Goal: Information Seeking & Learning: Compare options

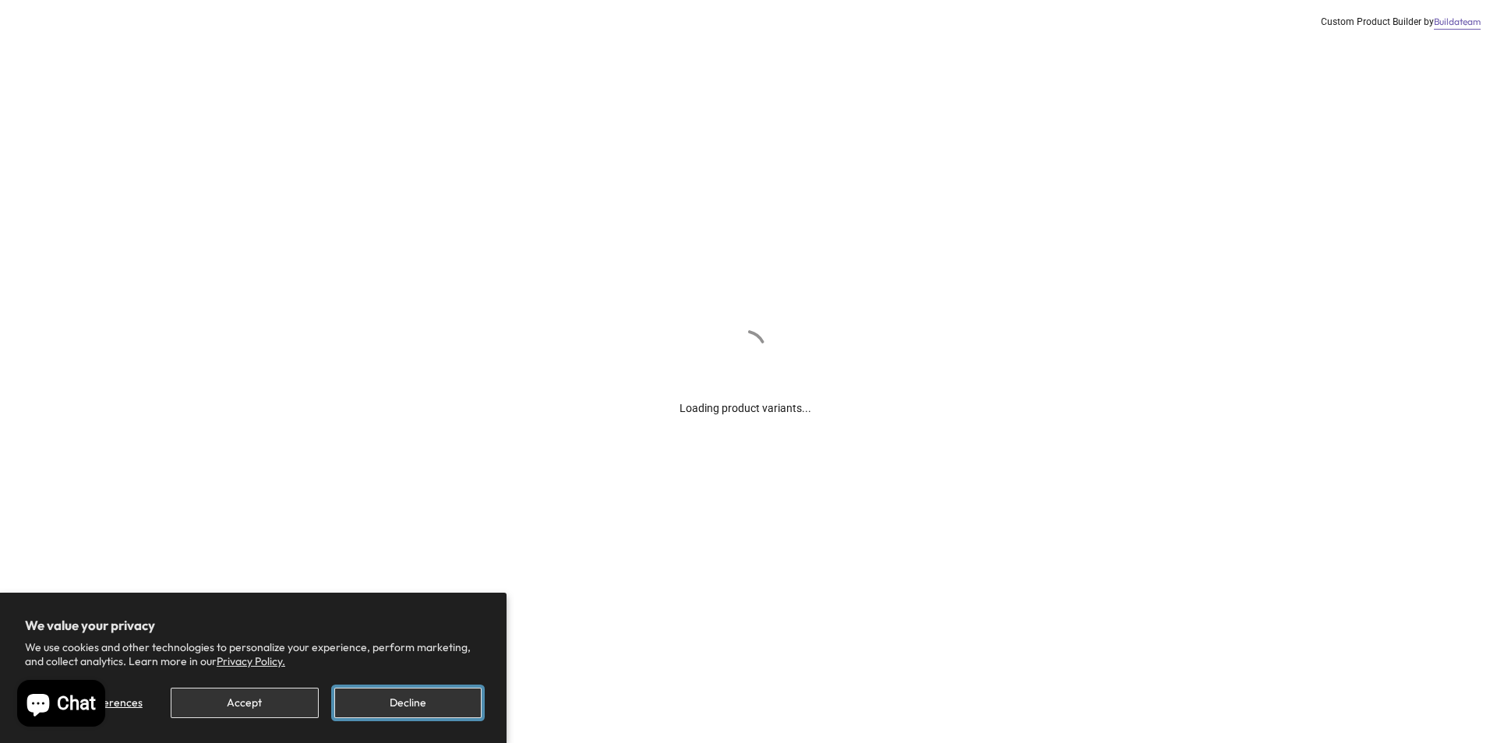
click at [413, 697] on button "Decline" at bounding box center [407, 703] width 147 height 30
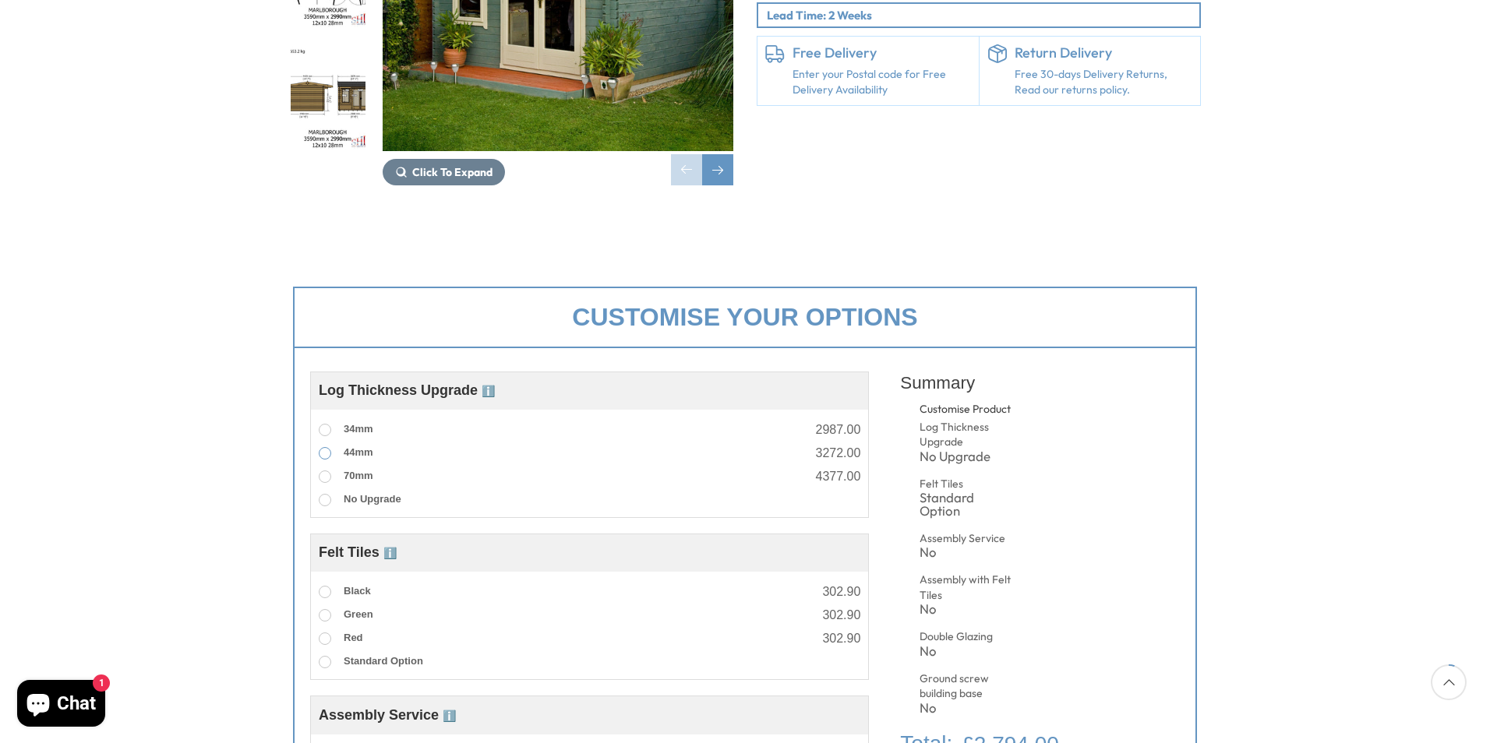
scroll to position [122, 0]
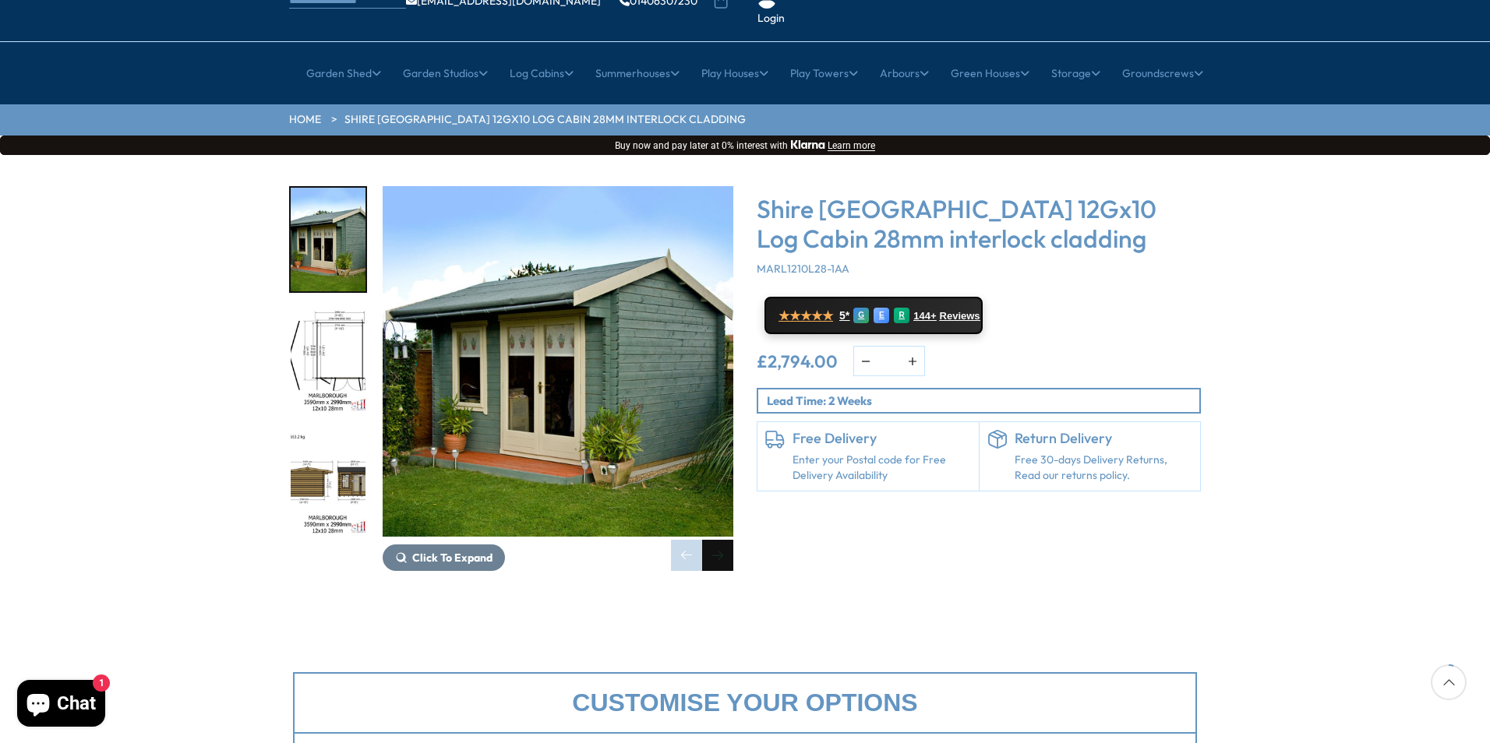
click at [721, 540] on div "Next slide" at bounding box center [717, 555] width 31 height 31
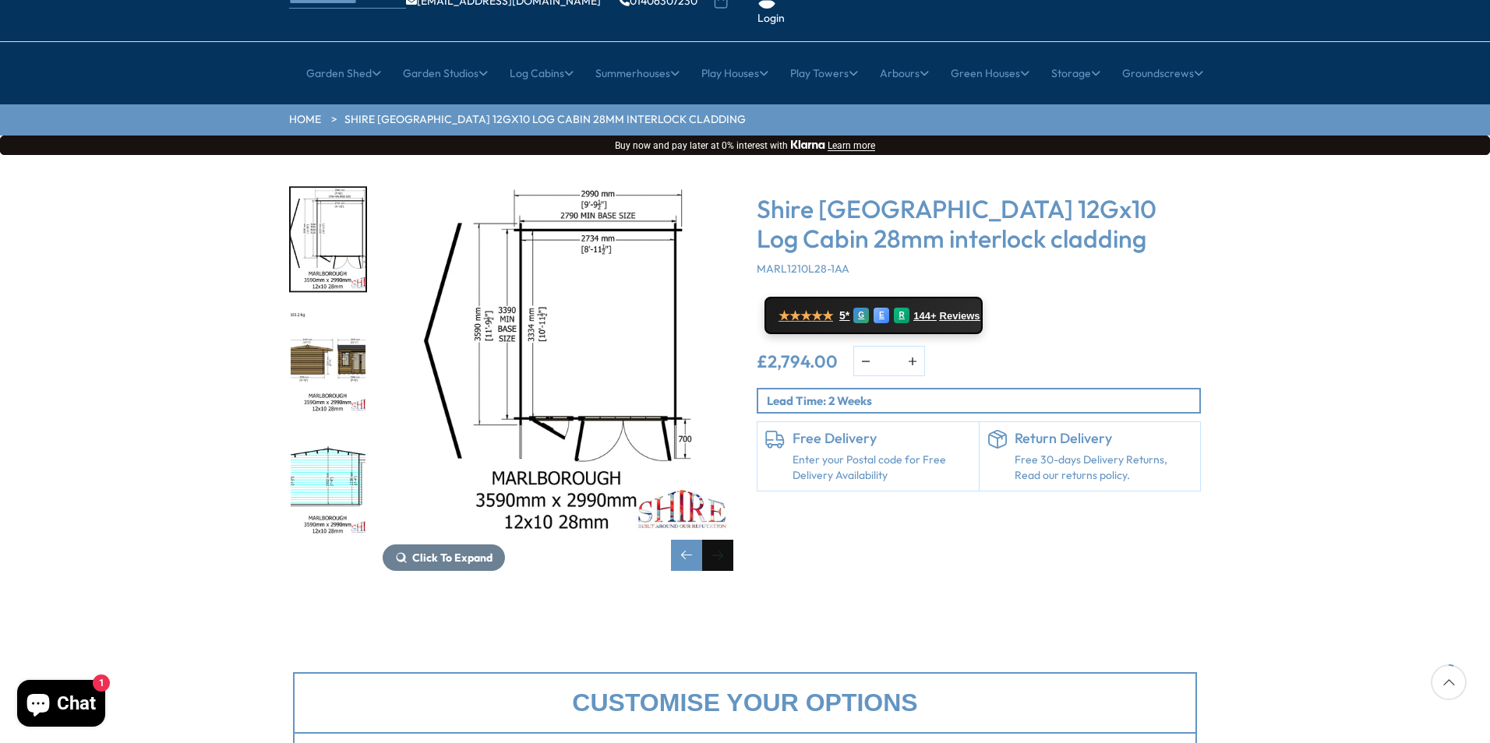
click at [718, 540] on div "Next slide" at bounding box center [717, 555] width 31 height 31
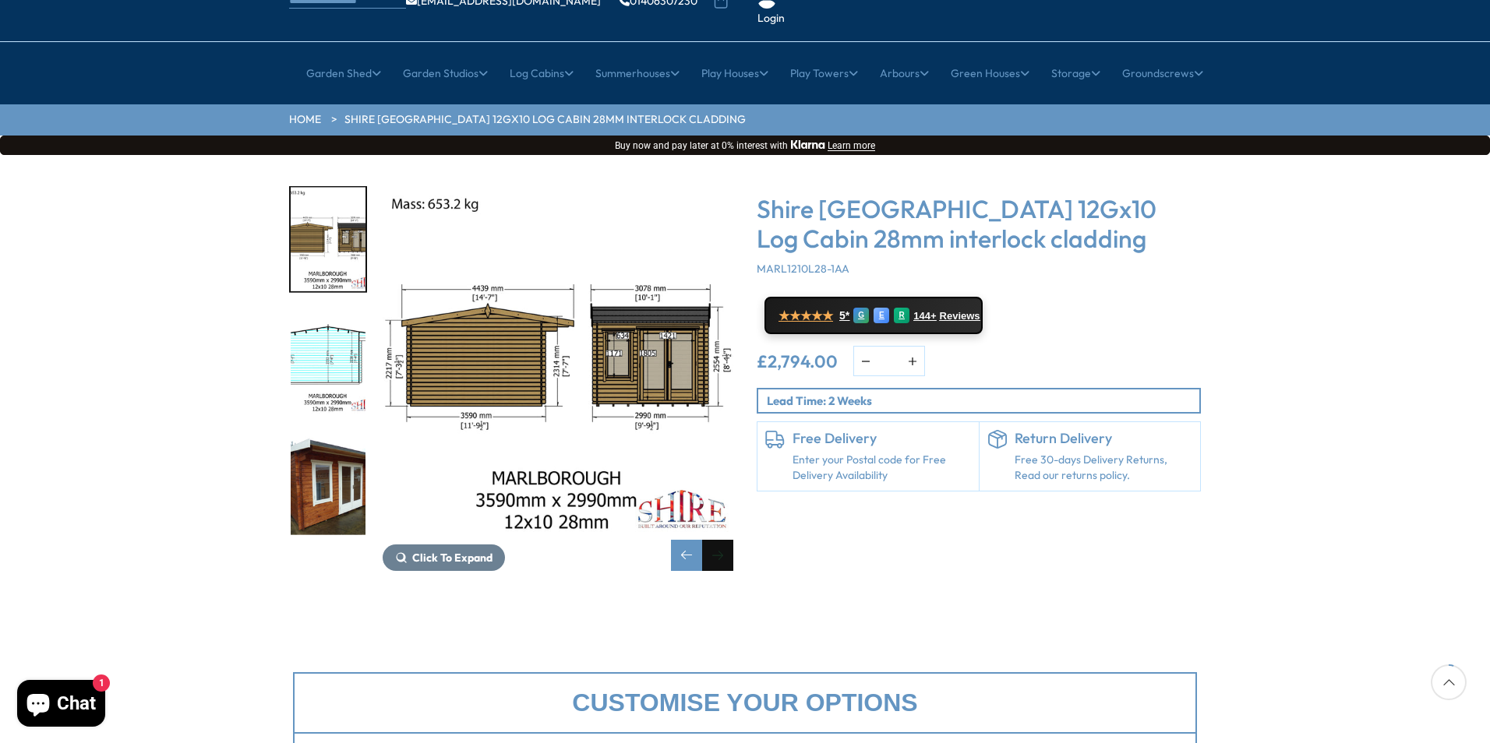
click at [718, 540] on div "Next slide" at bounding box center [717, 555] width 31 height 31
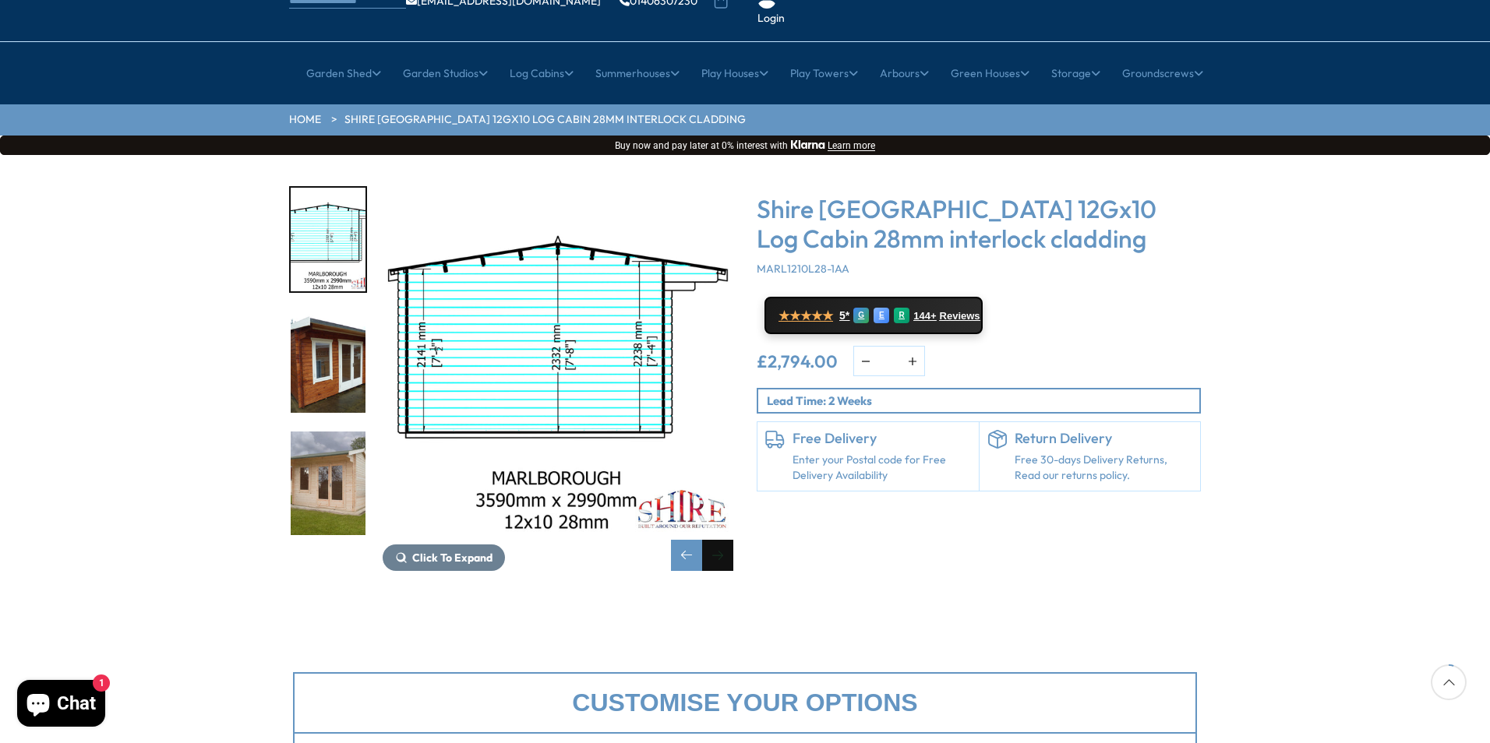
click at [718, 540] on div "Next slide" at bounding box center [717, 555] width 31 height 31
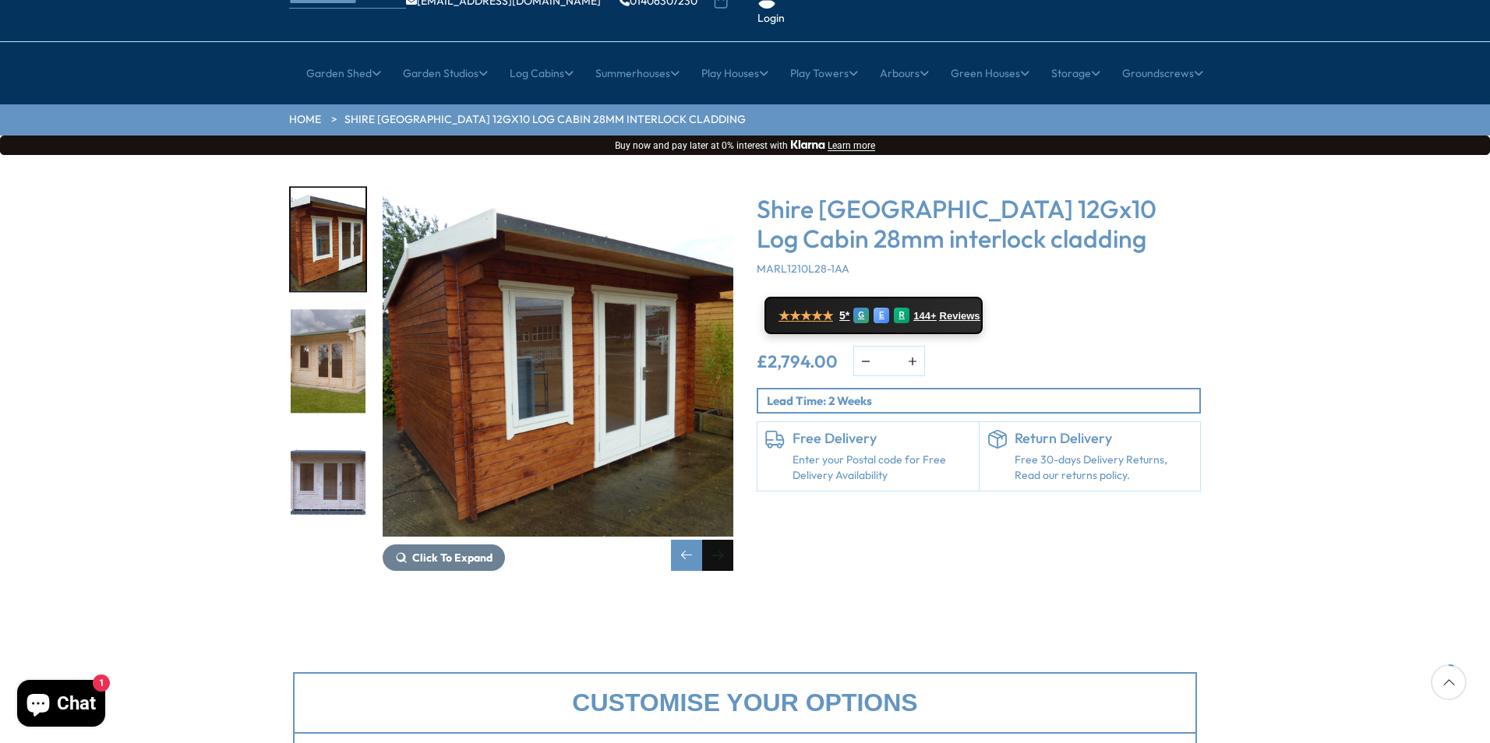
click at [718, 540] on div "Next slide" at bounding box center [717, 555] width 31 height 31
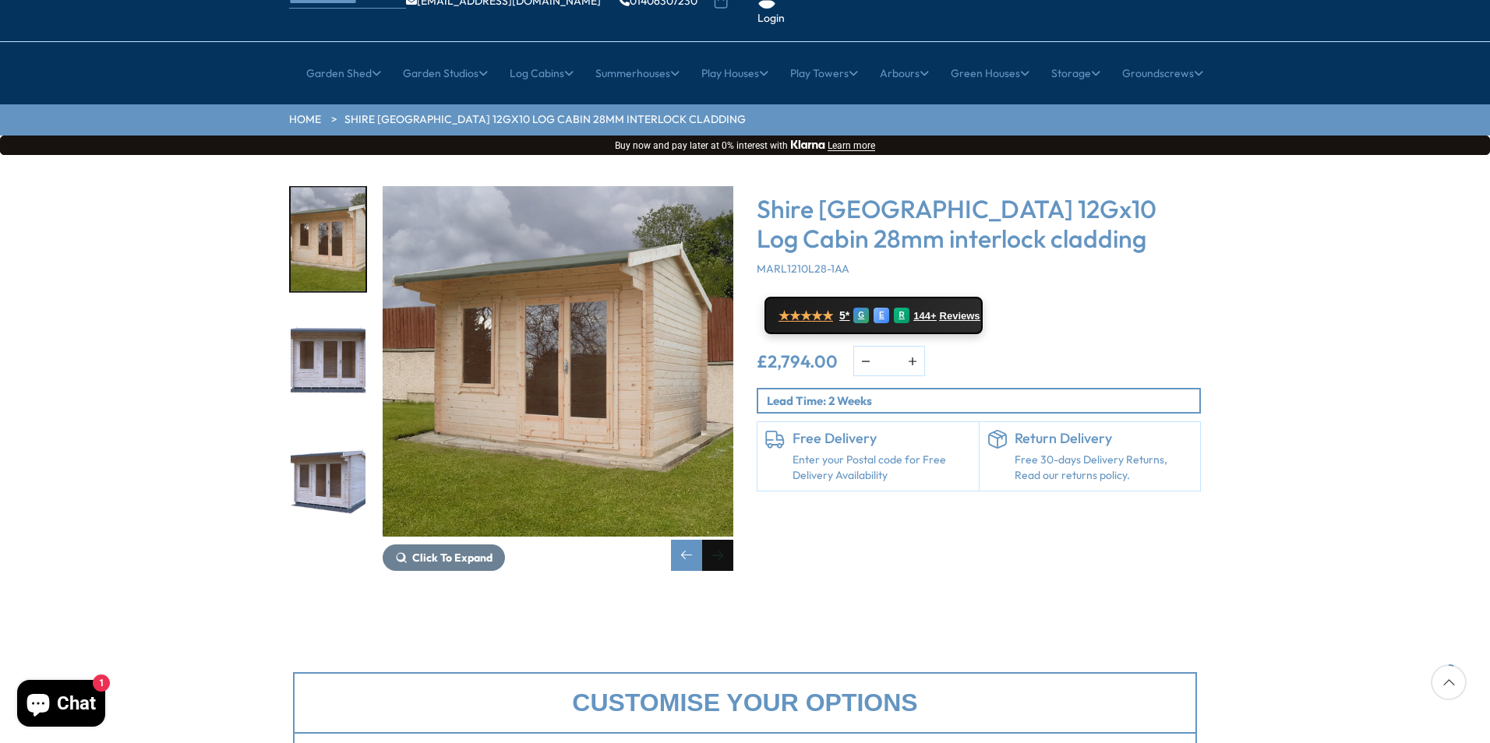
click at [718, 540] on div "Next slide" at bounding box center [717, 555] width 31 height 31
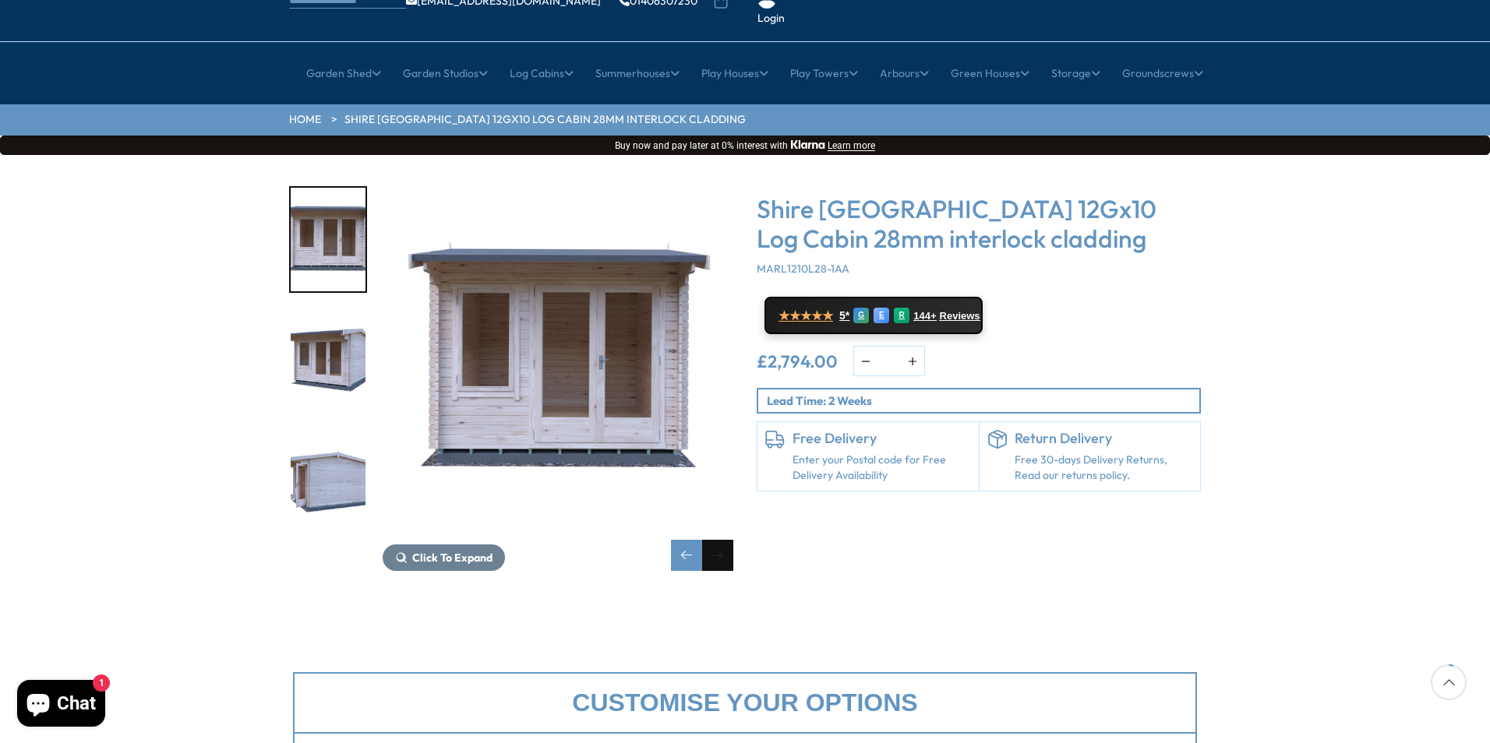
click at [718, 540] on div "Next slide" at bounding box center [717, 555] width 31 height 31
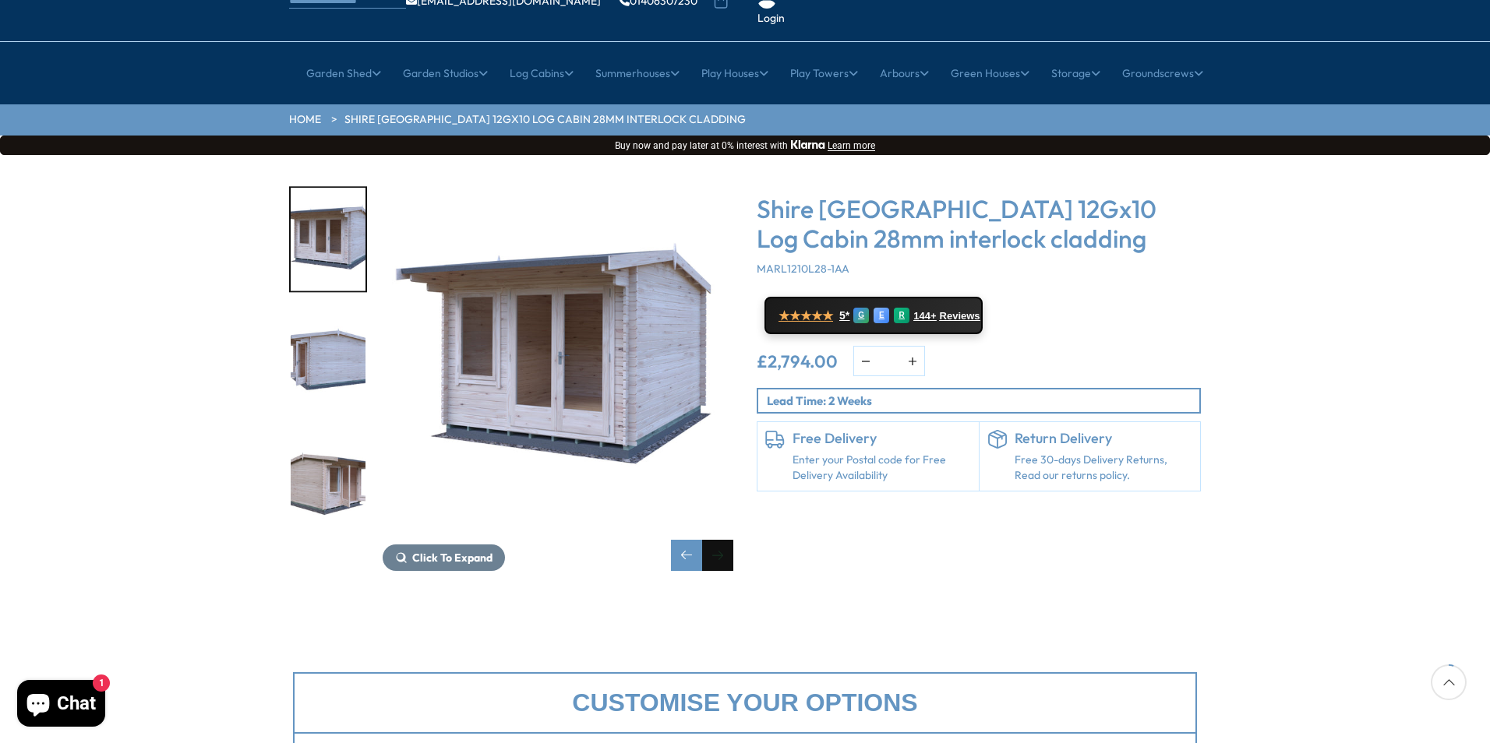
click at [718, 540] on div "Next slide" at bounding box center [717, 555] width 31 height 31
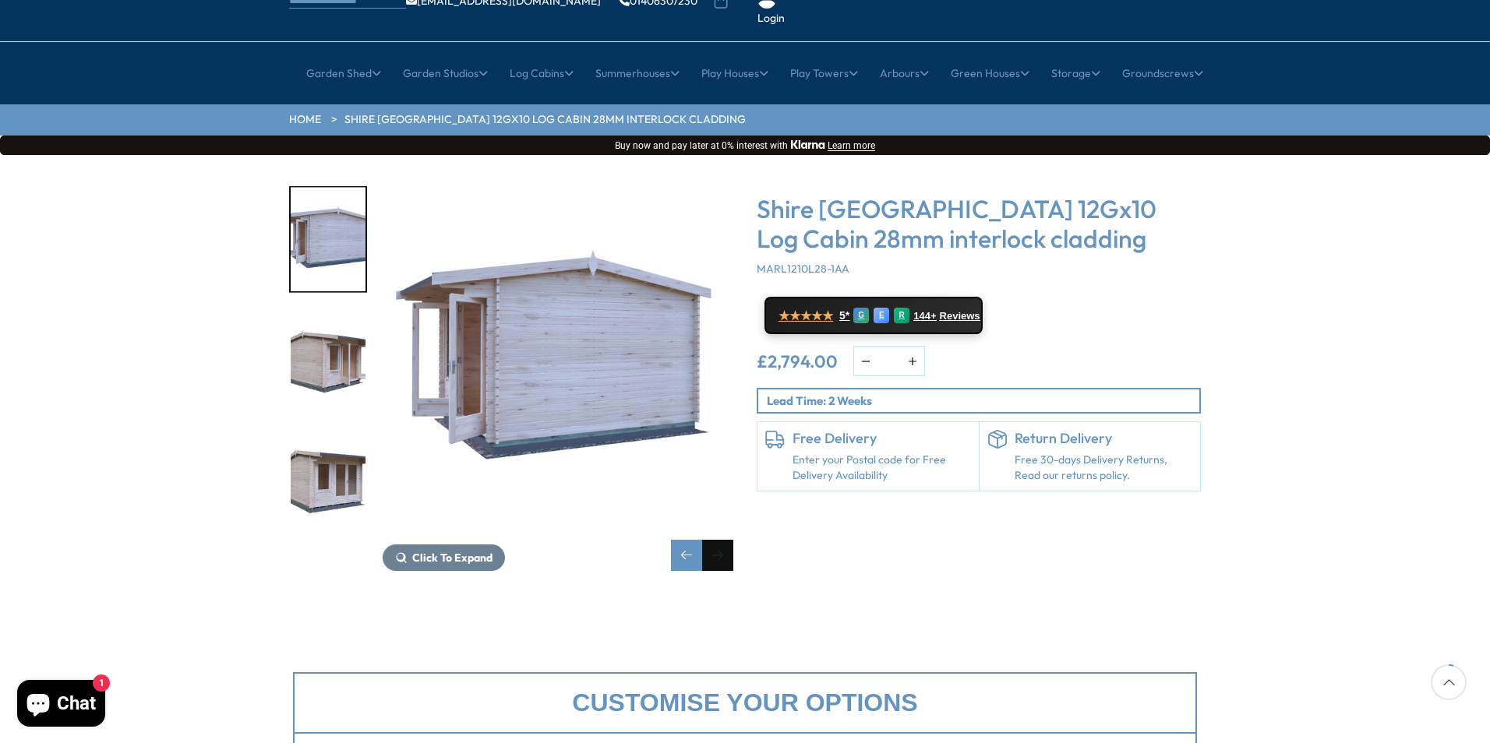
click at [718, 540] on div "Next slide" at bounding box center [717, 555] width 31 height 31
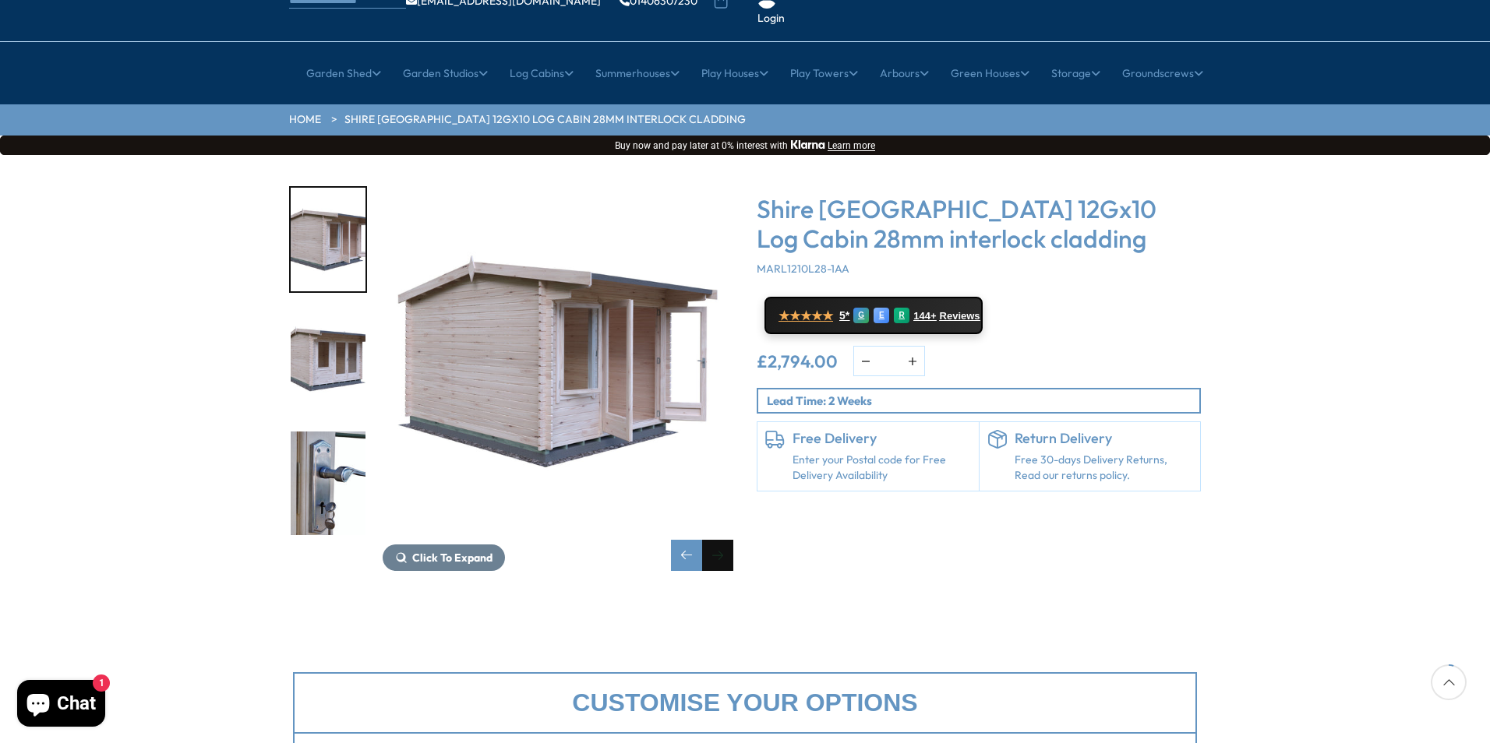
click at [718, 540] on div "Next slide" at bounding box center [717, 555] width 31 height 31
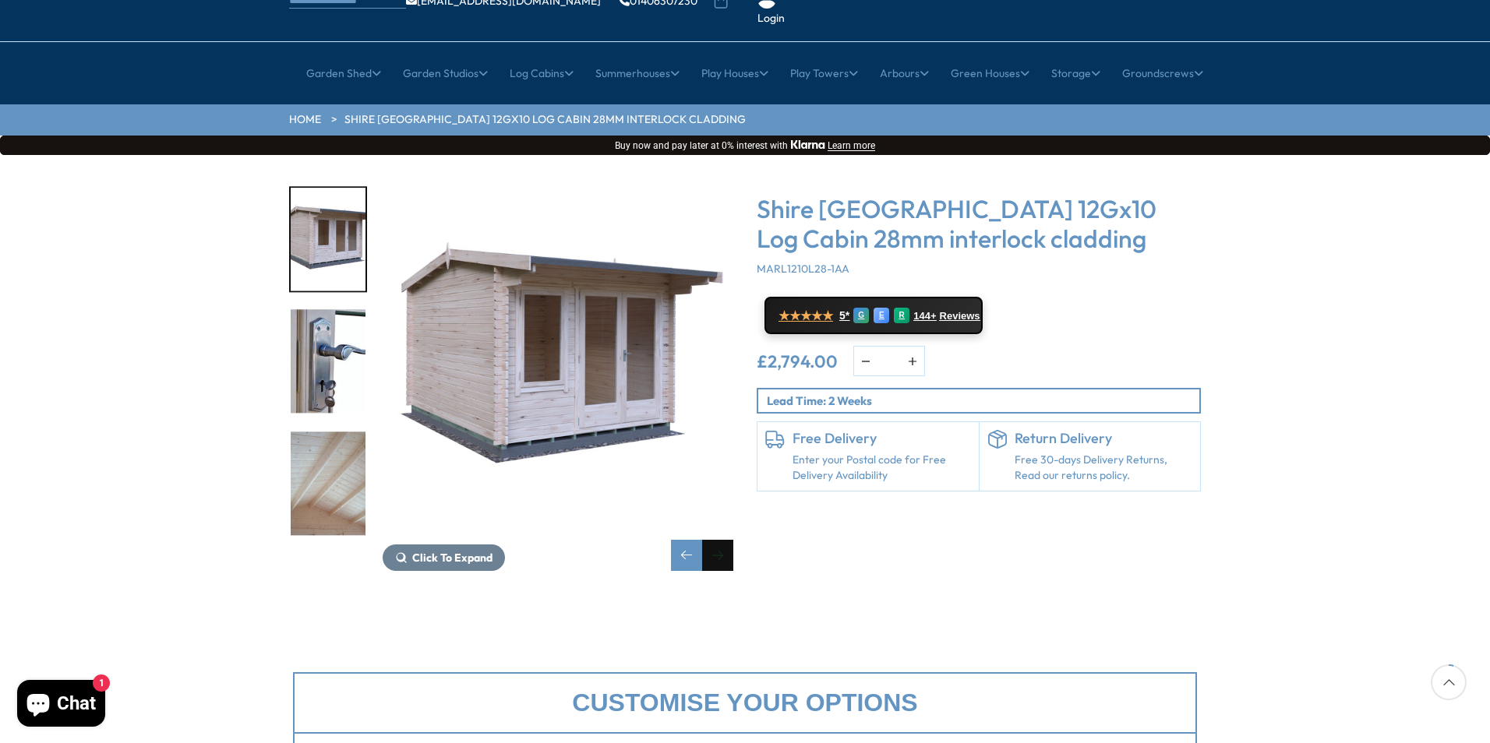
click at [718, 540] on div "Next slide" at bounding box center [717, 555] width 31 height 31
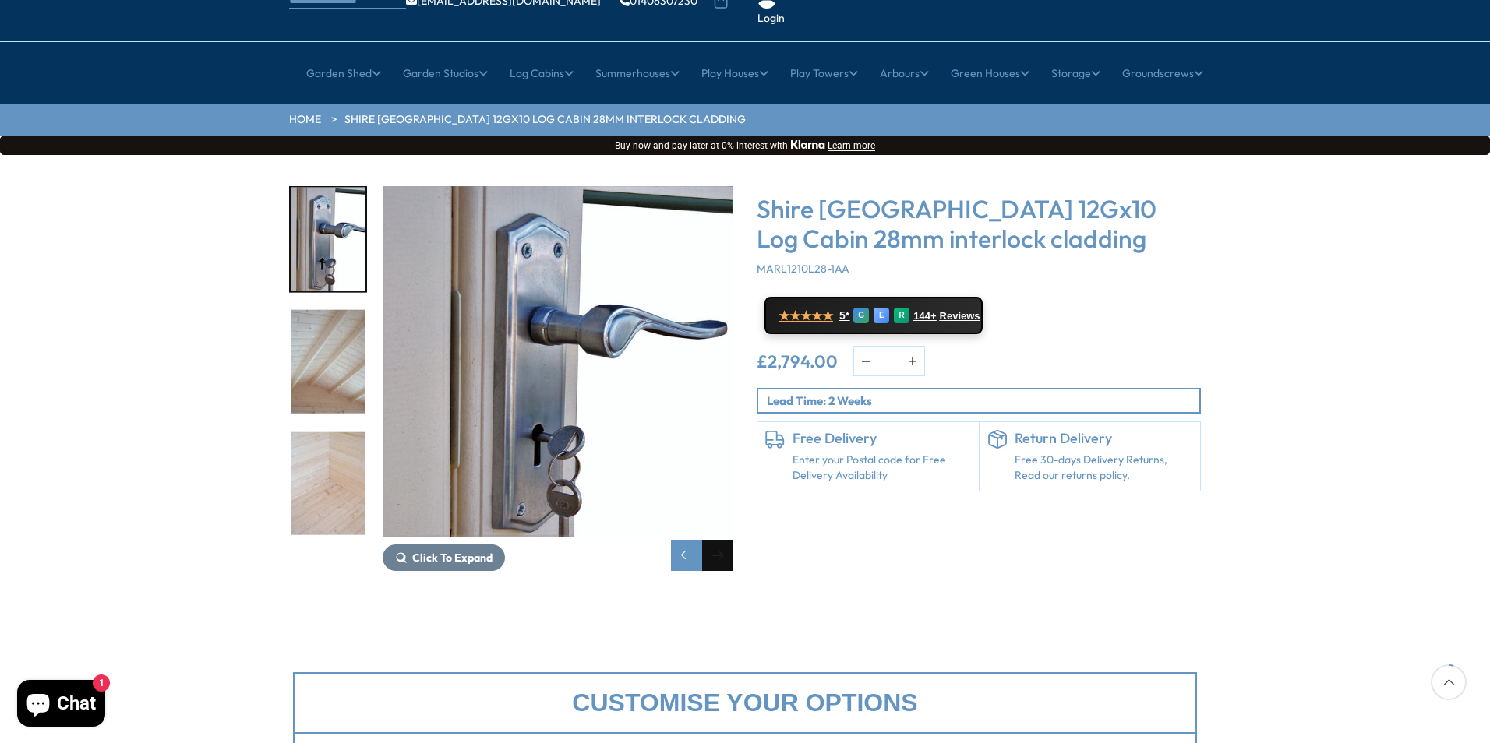
click at [717, 540] on div "Next slide" at bounding box center [717, 555] width 31 height 31
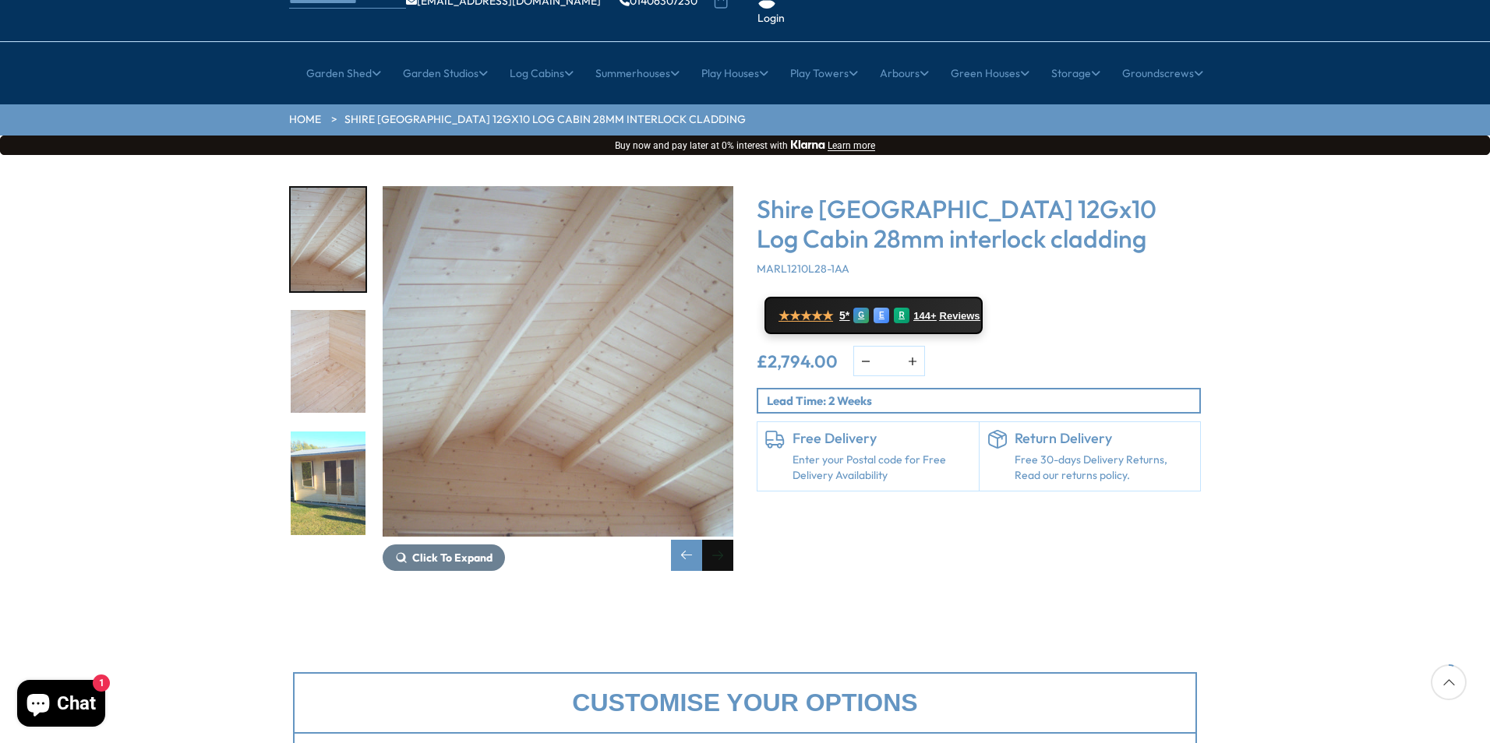
click at [717, 540] on div "Next slide" at bounding box center [717, 555] width 31 height 31
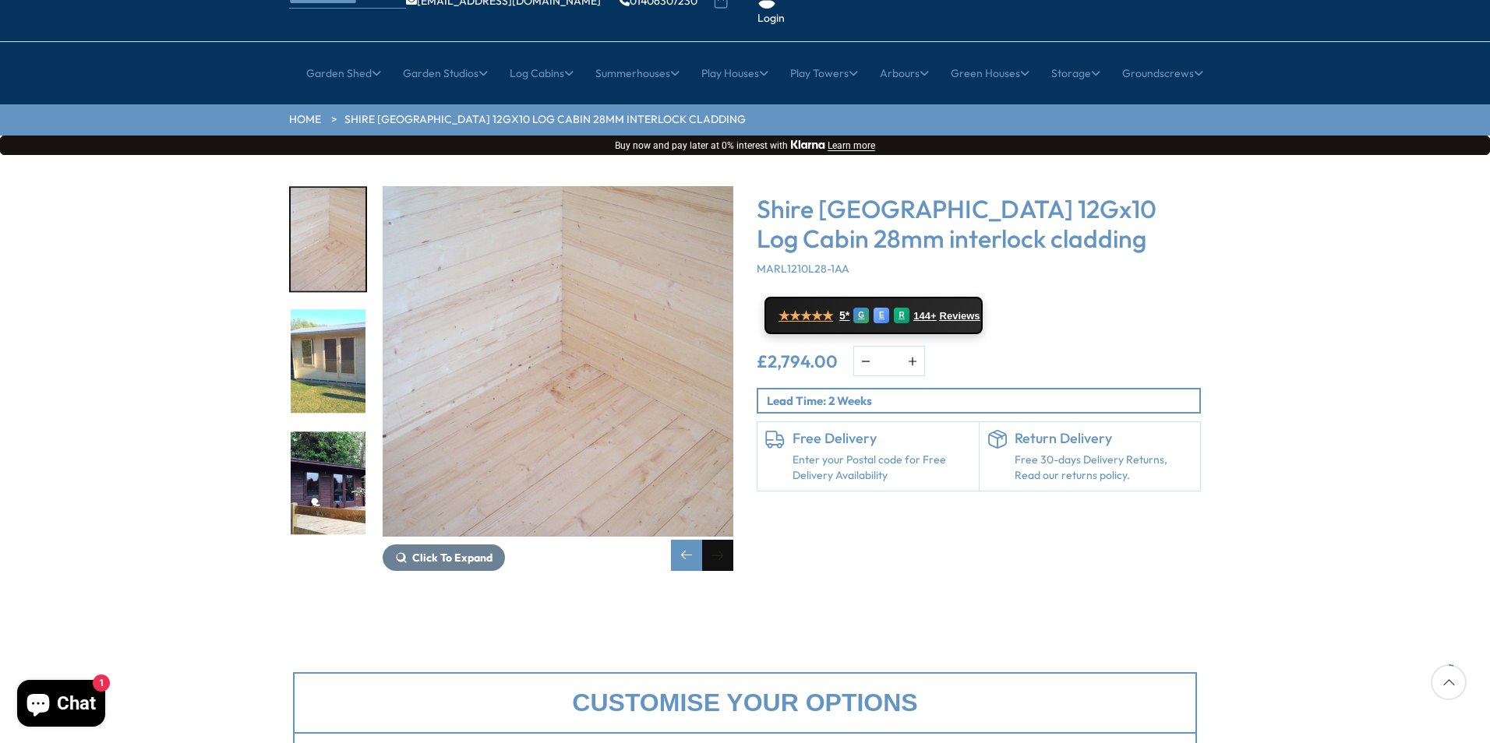
click at [717, 540] on div "Next slide" at bounding box center [717, 555] width 31 height 31
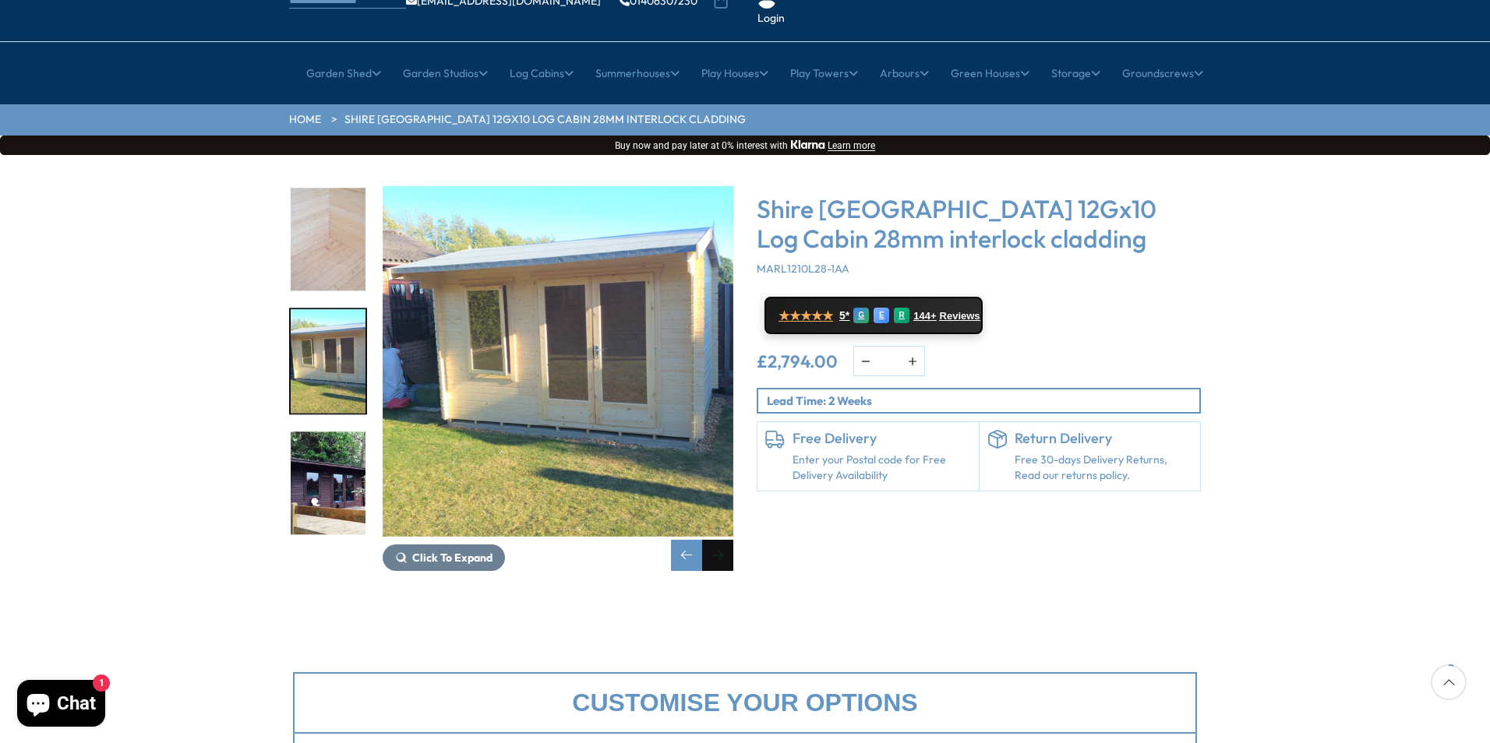
click at [717, 540] on div "Next slide" at bounding box center [717, 555] width 31 height 31
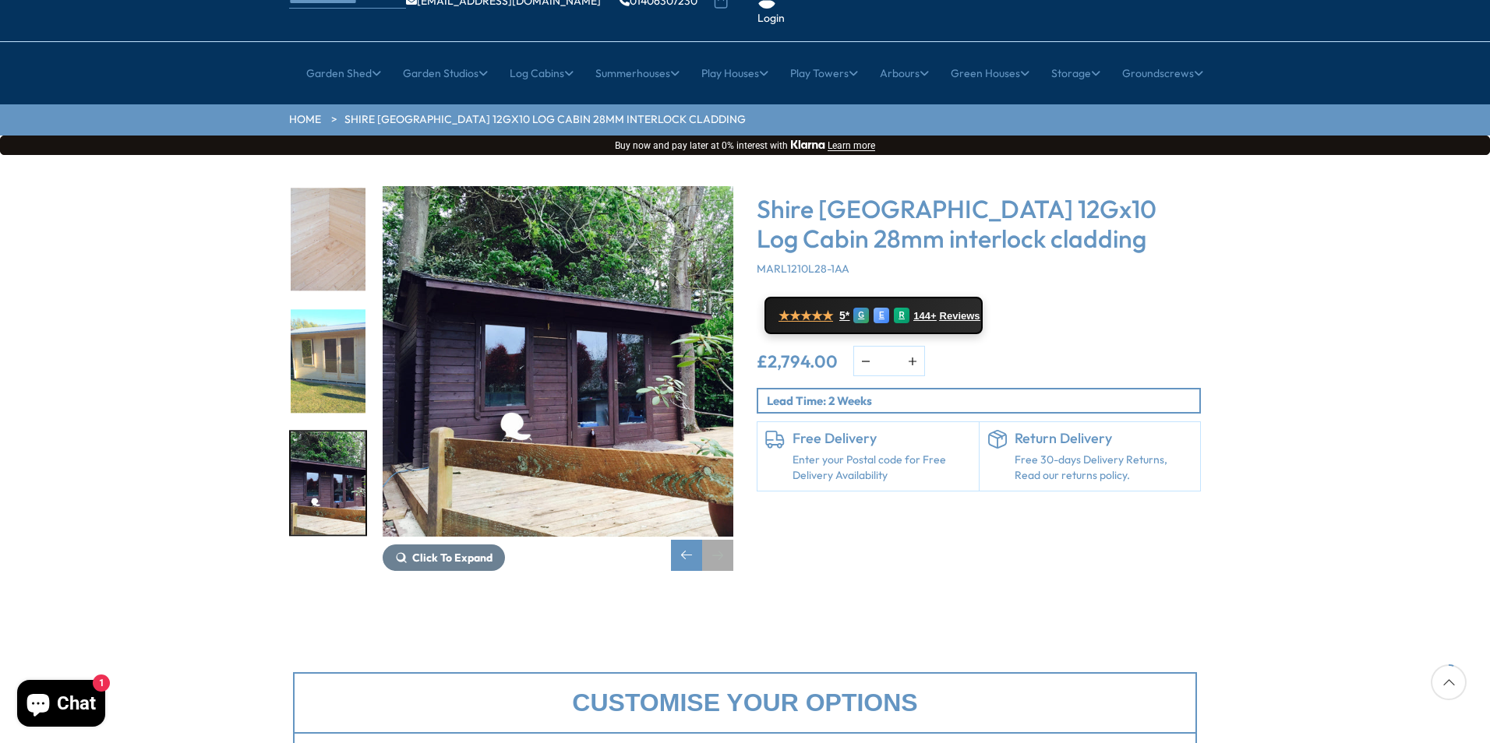
click at [717, 540] on div "Next slide" at bounding box center [717, 555] width 31 height 31
click at [566, 373] on img "16 / 16" at bounding box center [558, 361] width 351 height 351
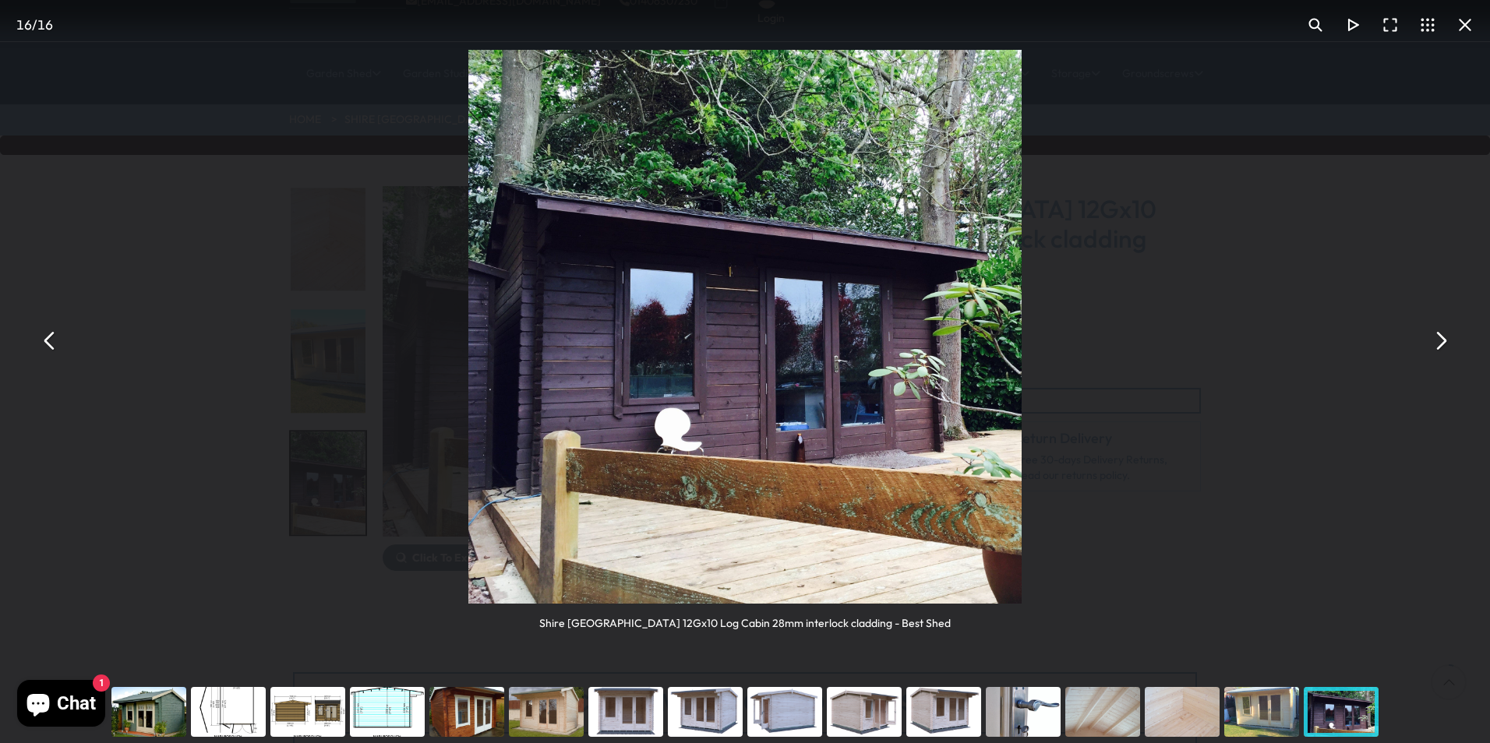
click at [1456, 352] on div "Shire Marlborough 12Gx10 Log Cabin 28mm interlock cladding - Best Shed" at bounding box center [745, 340] width 1490 height 681
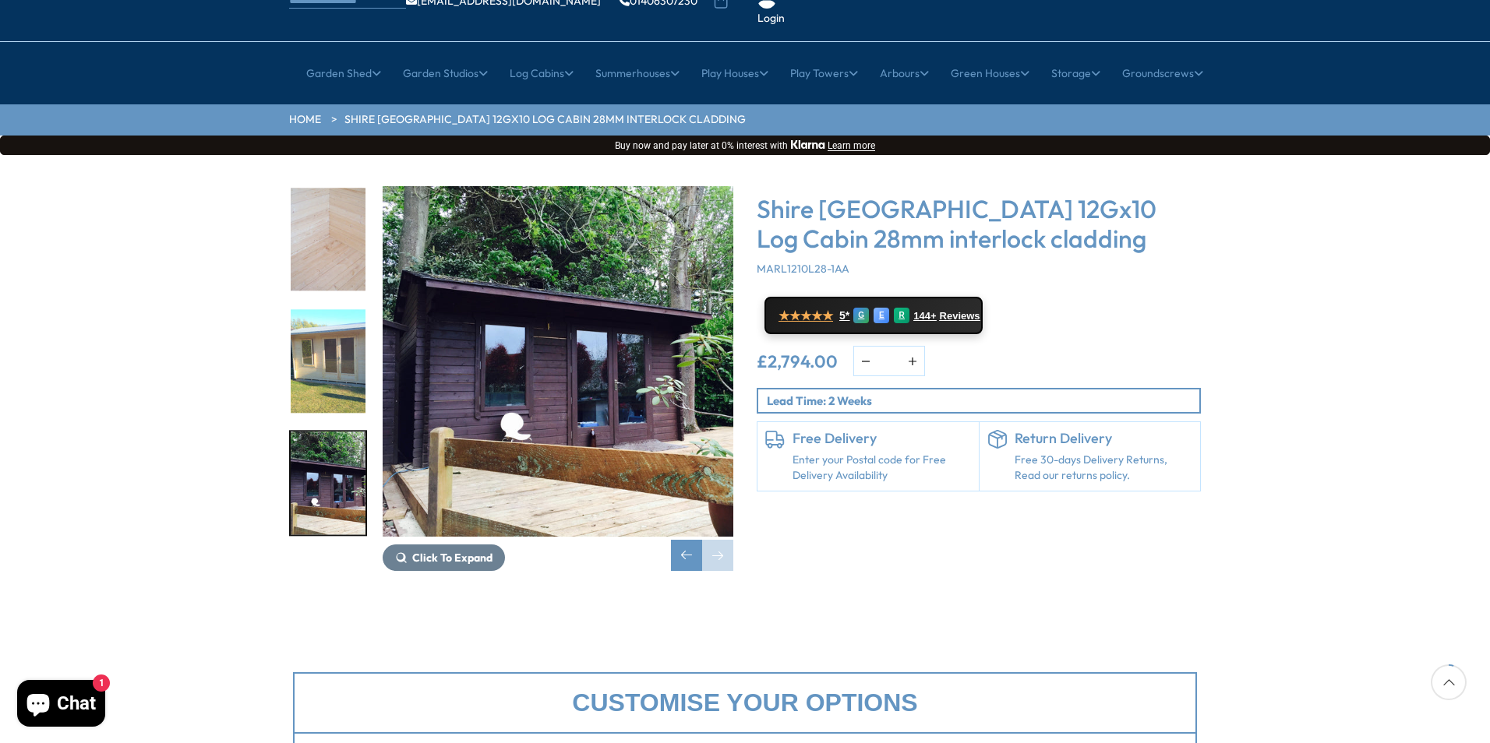
click at [582, 340] on img "16 / 16" at bounding box center [558, 361] width 351 height 351
click at [588, 316] on img "16 / 16" at bounding box center [558, 361] width 351 height 351
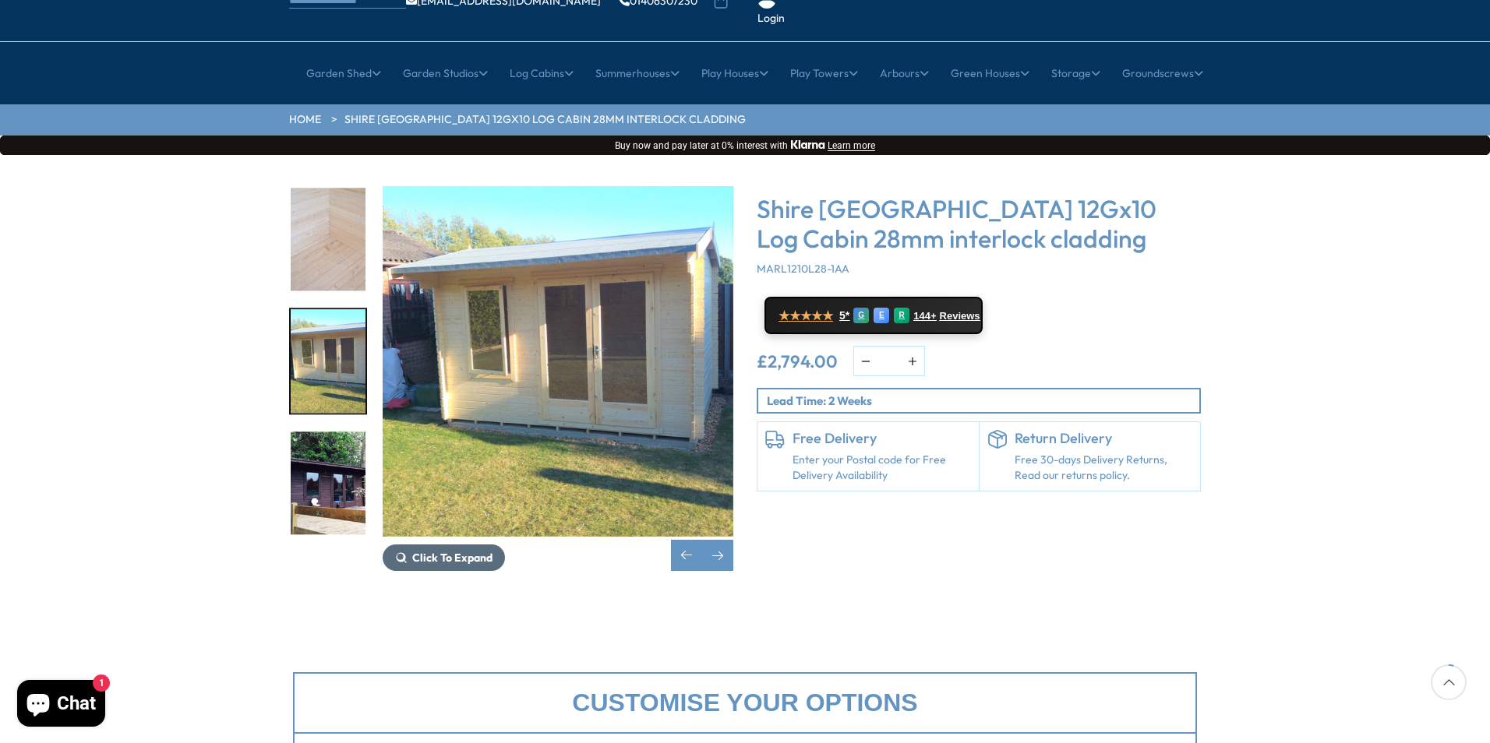
click at [464, 551] on span "Click To Expand" at bounding box center [452, 558] width 80 height 14
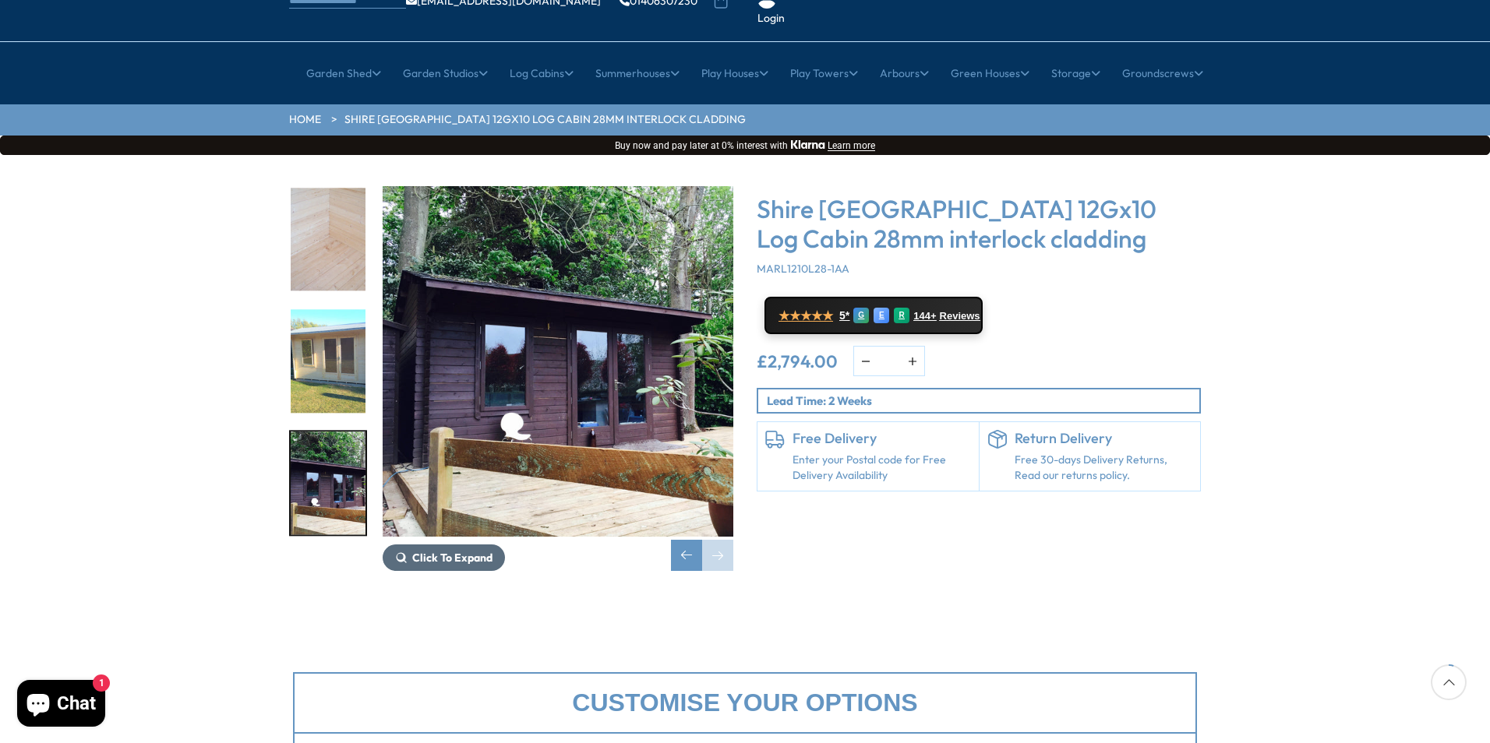
click at [475, 545] on button "Click To Expand" at bounding box center [444, 558] width 122 height 26
click at [404, 552] on icon "16 / 16" at bounding box center [402, 557] width 10 height 10
click at [450, 551] on span "Click To Expand" at bounding box center [452, 558] width 80 height 14
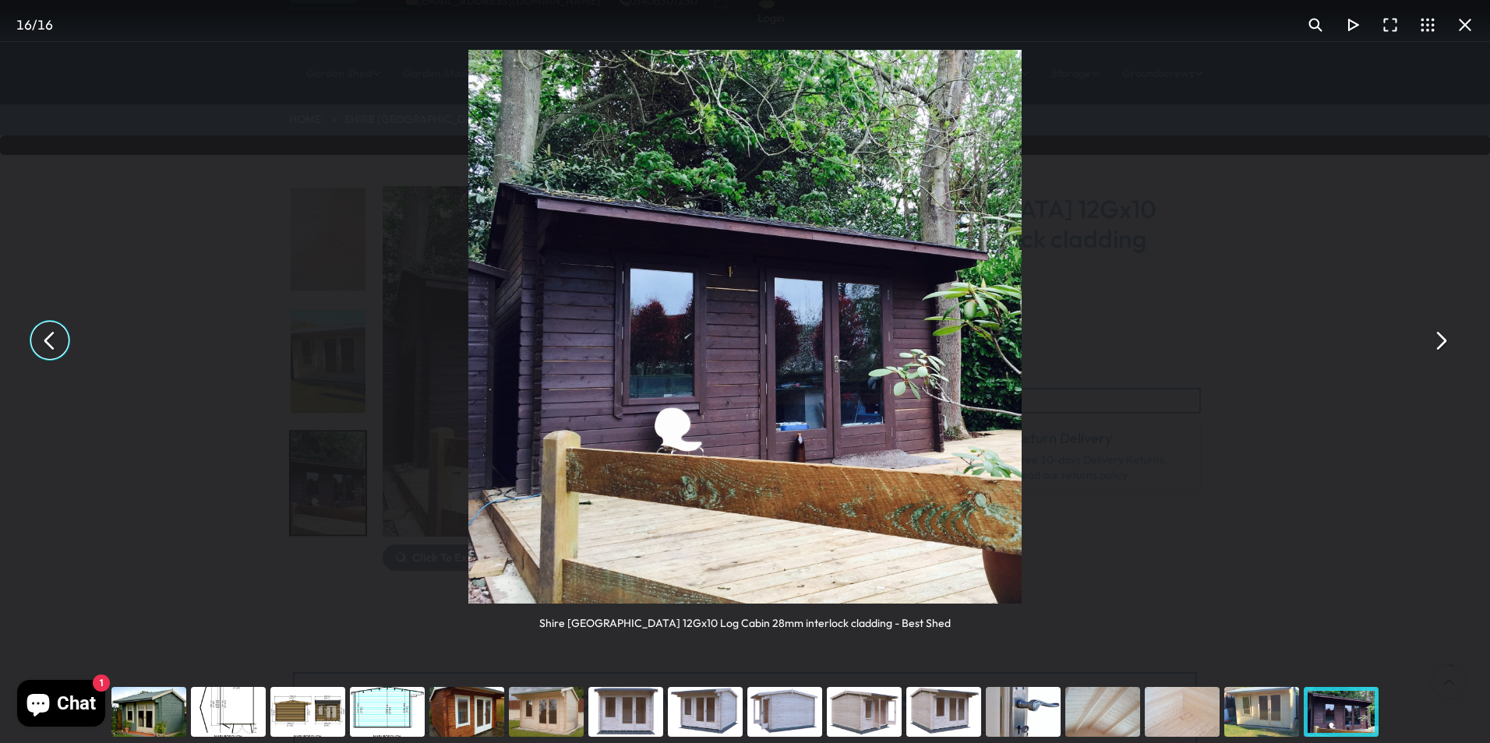
click at [59, 351] on button "You can close this modal content with the ESC key" at bounding box center [49, 340] width 37 height 37
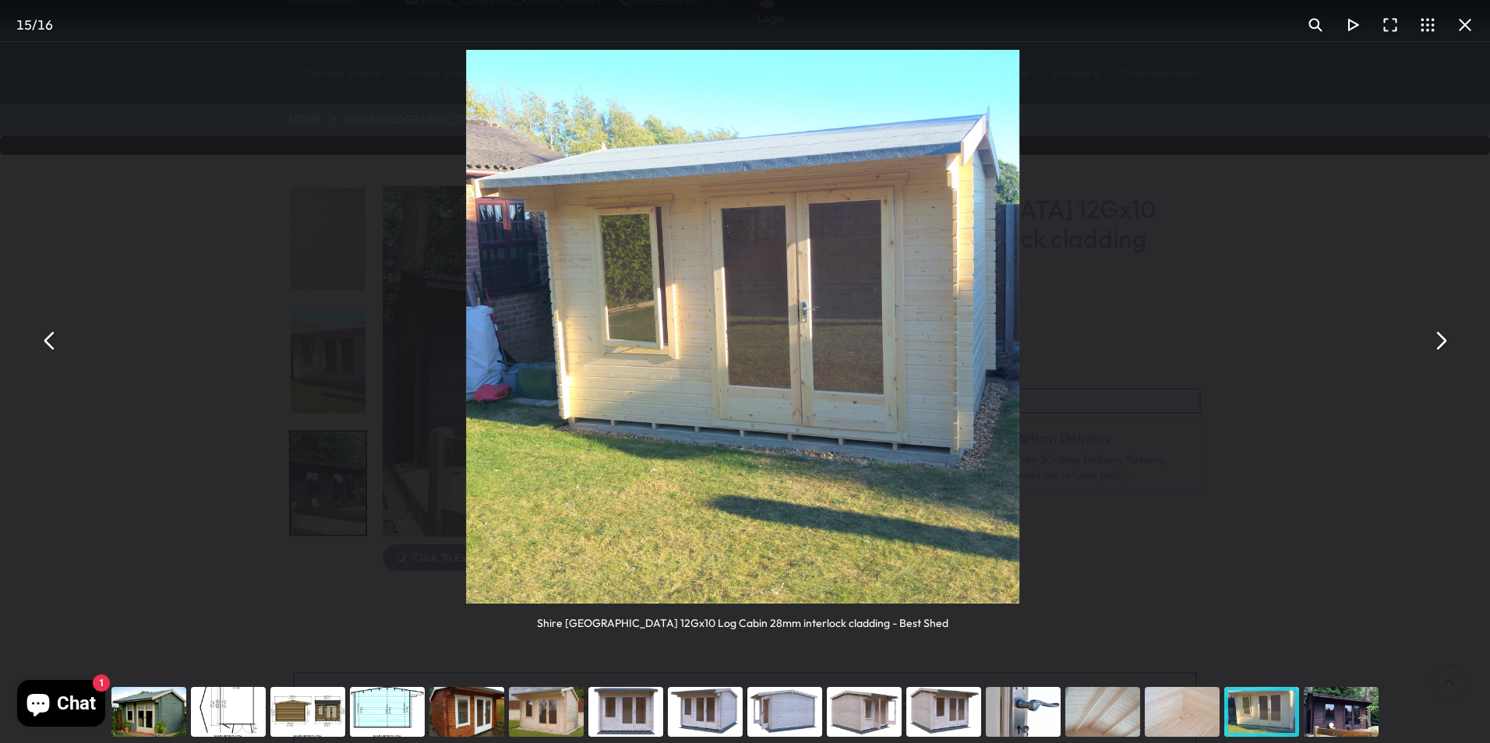
click at [58, 351] on button "You can close this modal content with the ESC key" at bounding box center [49, 340] width 37 height 37
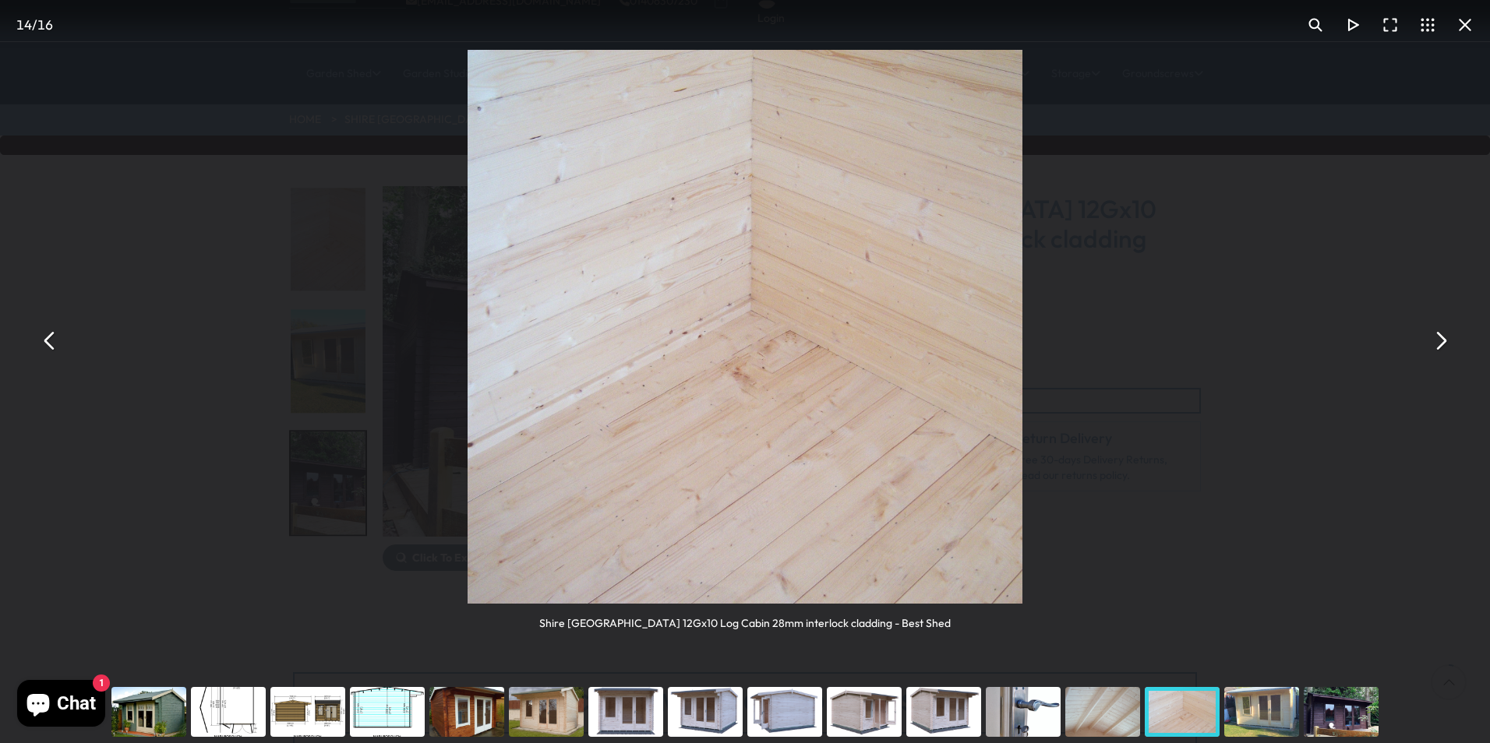
click at [47, 357] on button "You can close this modal content with the ESC key" at bounding box center [49, 340] width 37 height 37
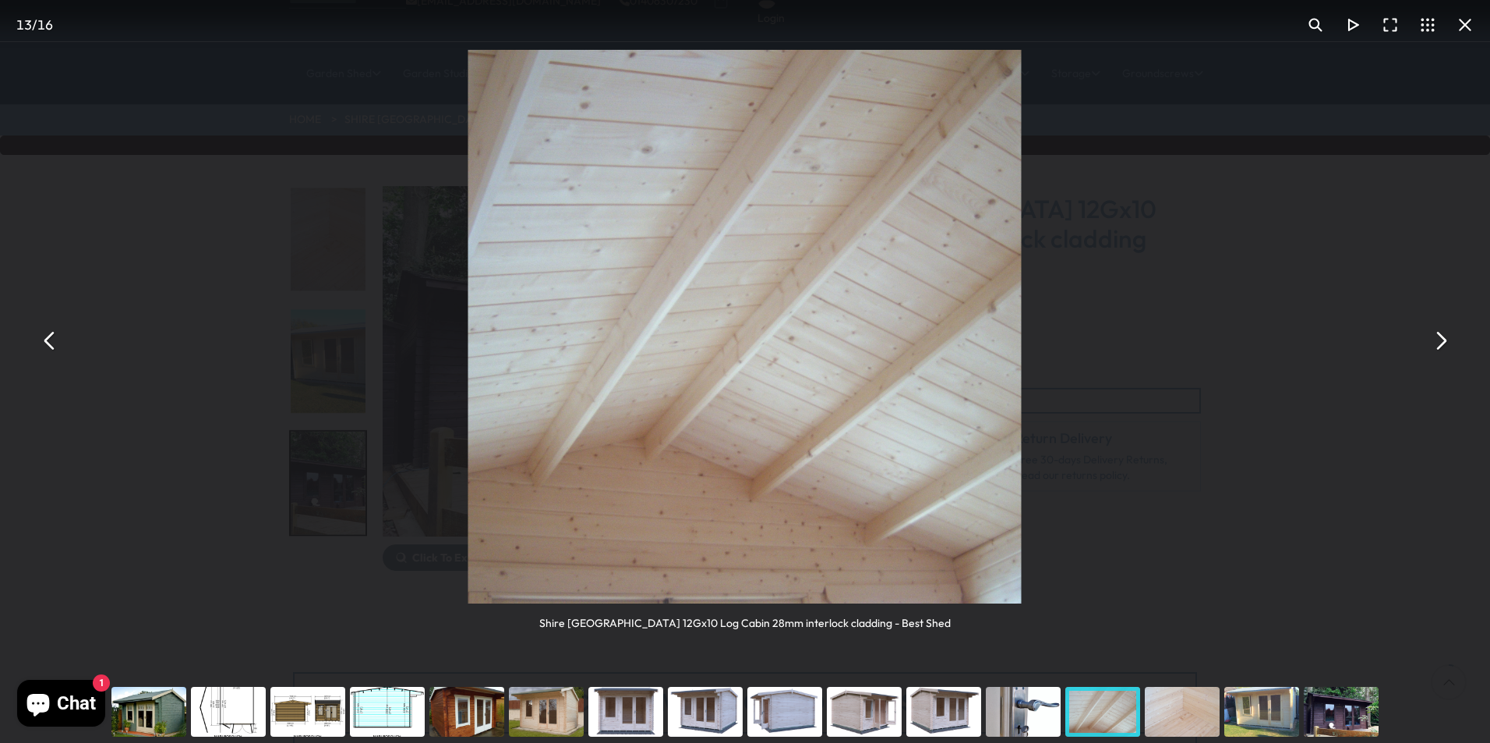
click at [47, 356] on button "You can close this modal content with the ESC key" at bounding box center [49, 340] width 37 height 37
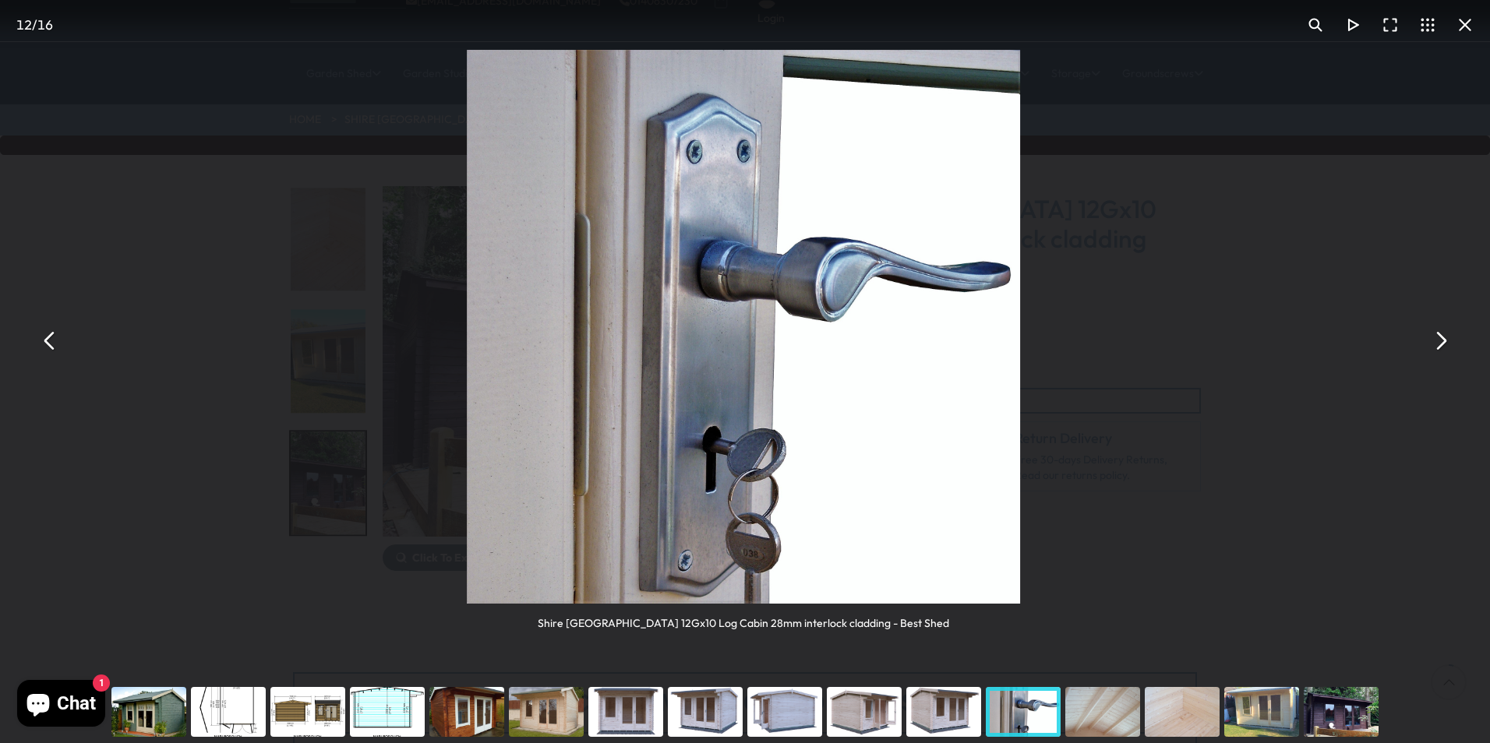
click at [47, 356] on button "You can close this modal content with the ESC key" at bounding box center [49, 340] width 37 height 37
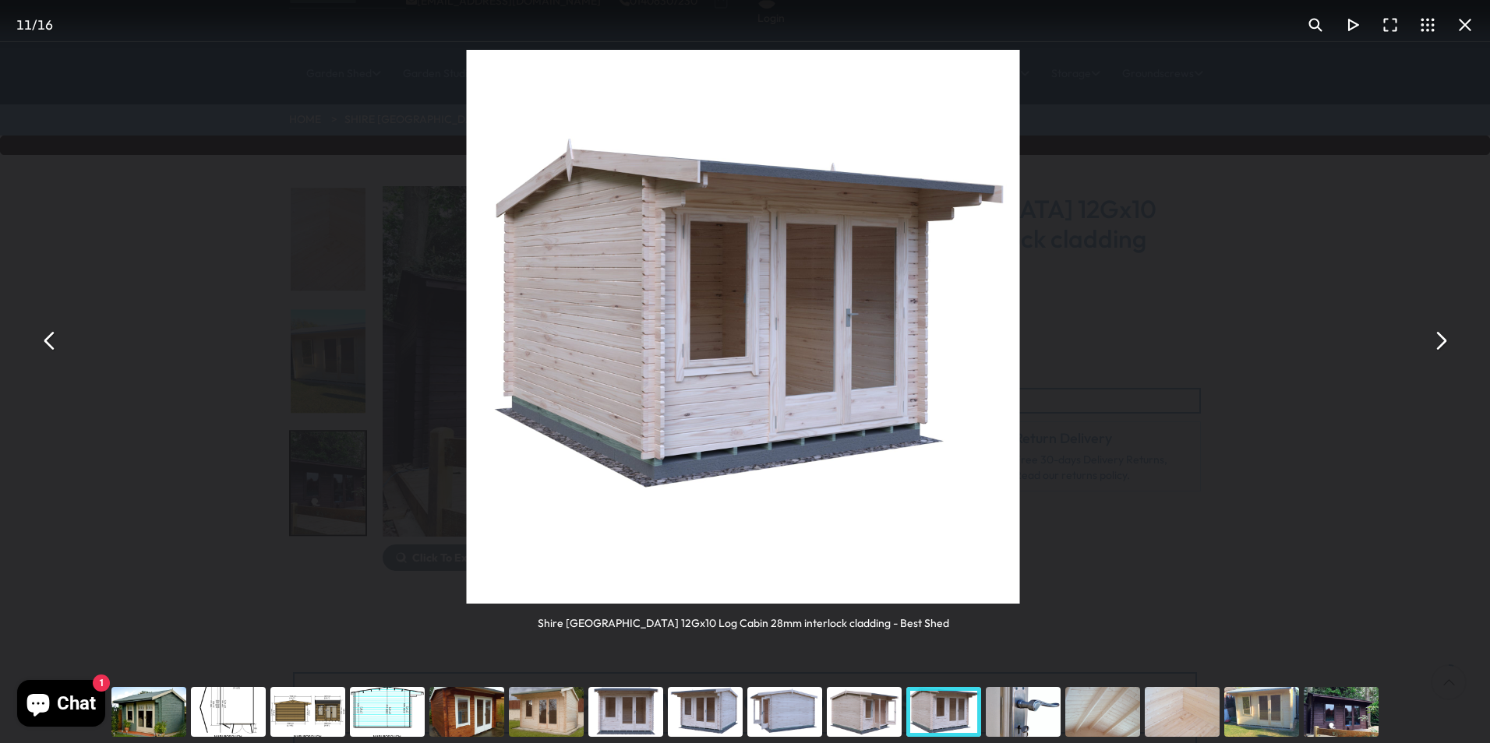
click at [47, 356] on button "You can close this modal content with the ESC key" at bounding box center [49, 340] width 37 height 37
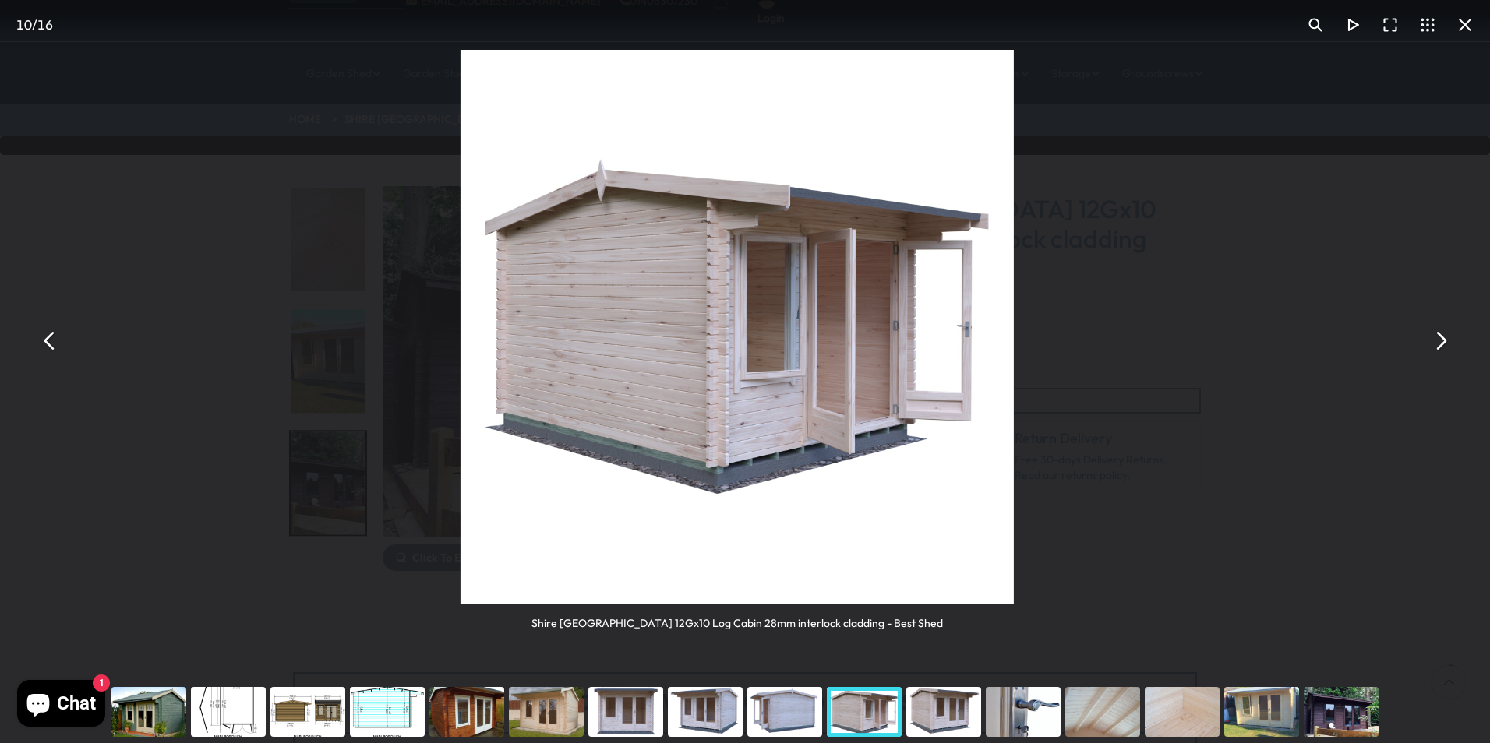
click at [48, 356] on button "You can close this modal content with the ESC key" at bounding box center [49, 340] width 37 height 37
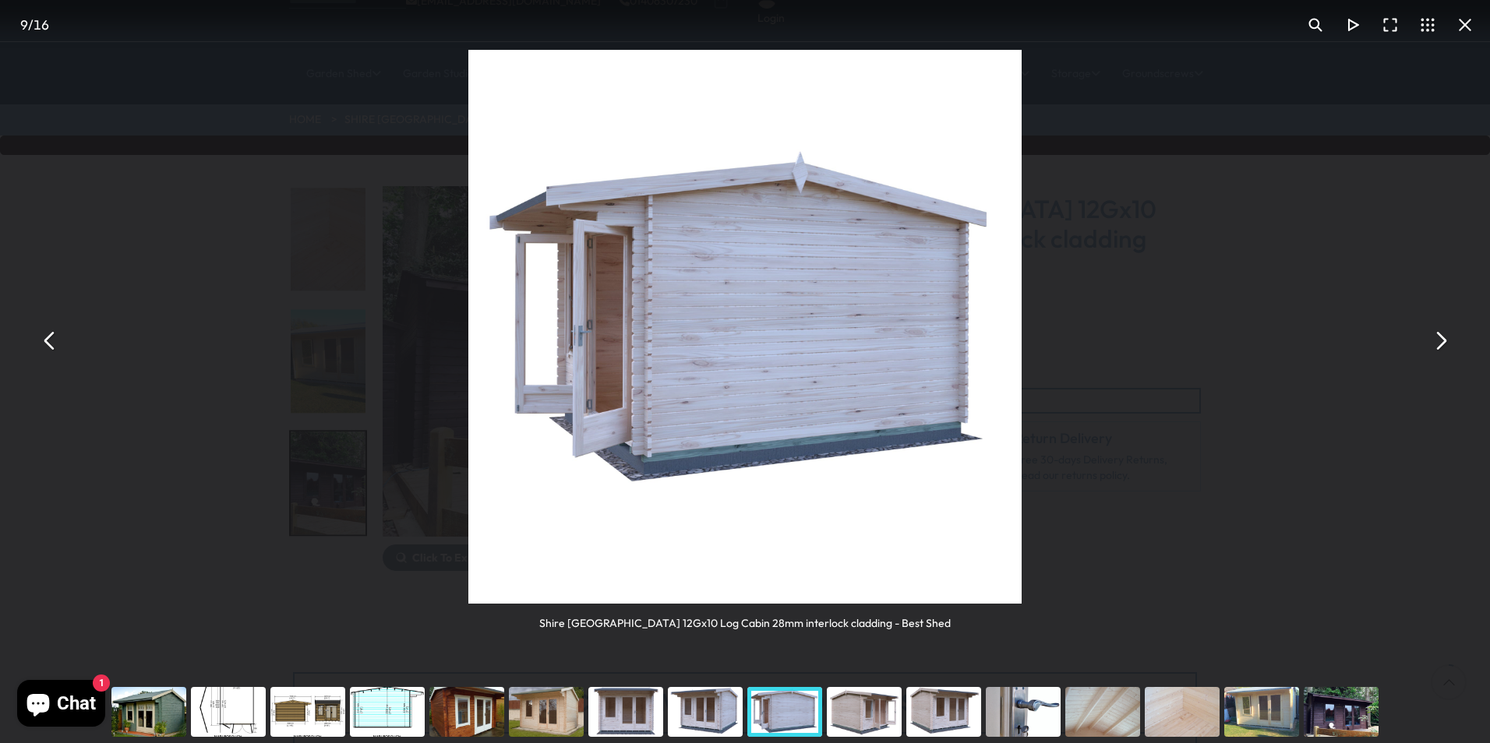
click at [62, 357] on div "Shire Marlborough 12Gx10 Log Cabin 28mm interlock cladding - Best Shed" at bounding box center [745, 340] width 1490 height 681
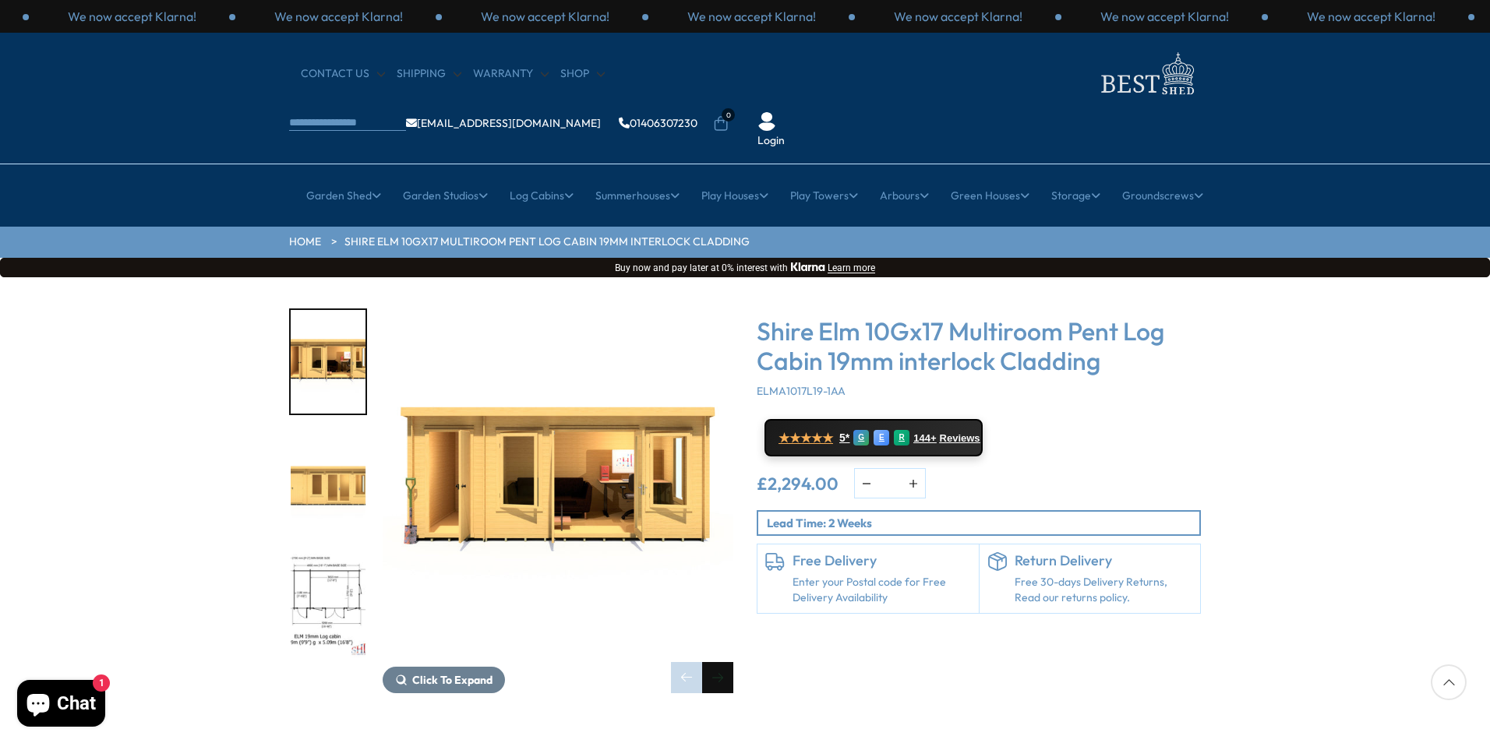
click at [718, 662] on div "Next slide" at bounding box center [717, 677] width 31 height 31
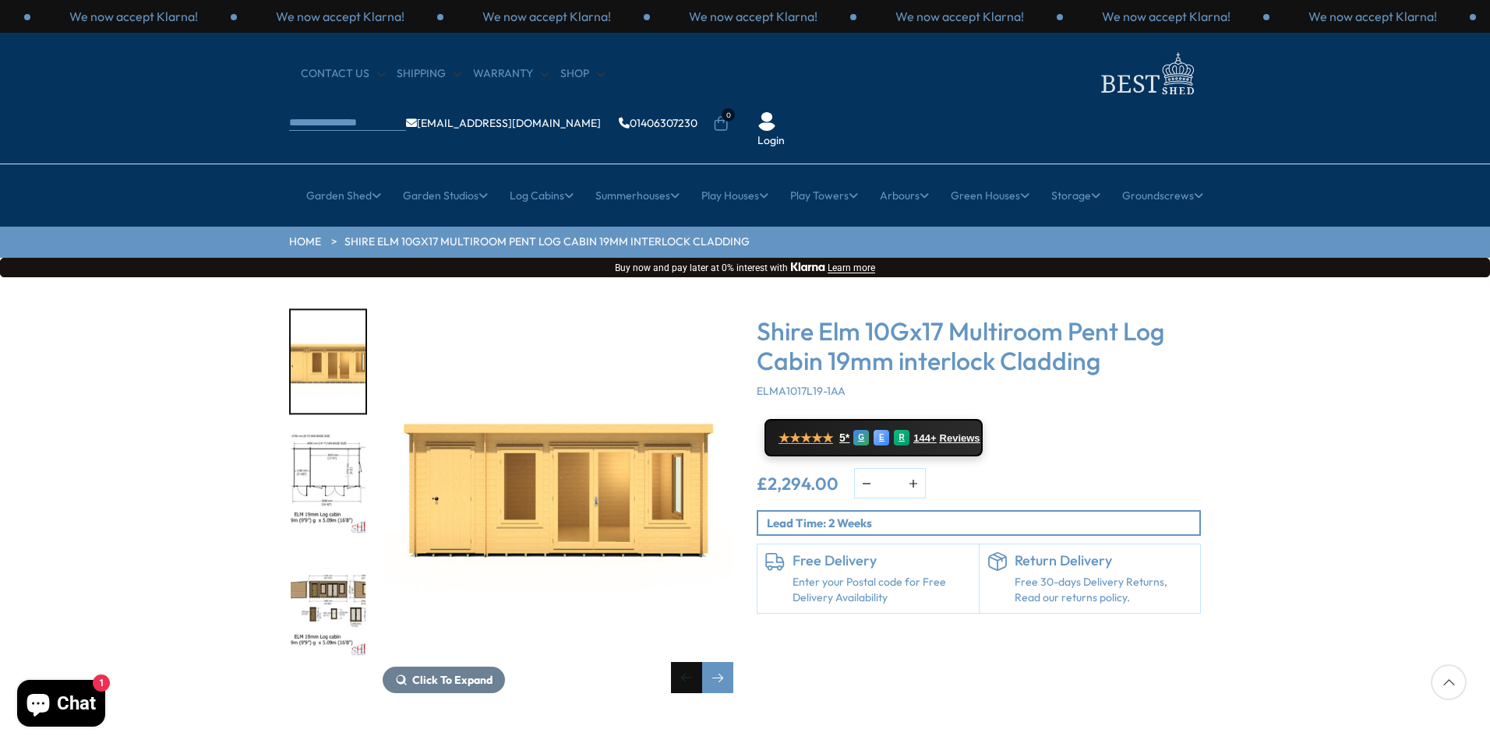
click at [686, 662] on div "Previous slide" at bounding box center [686, 677] width 31 height 31
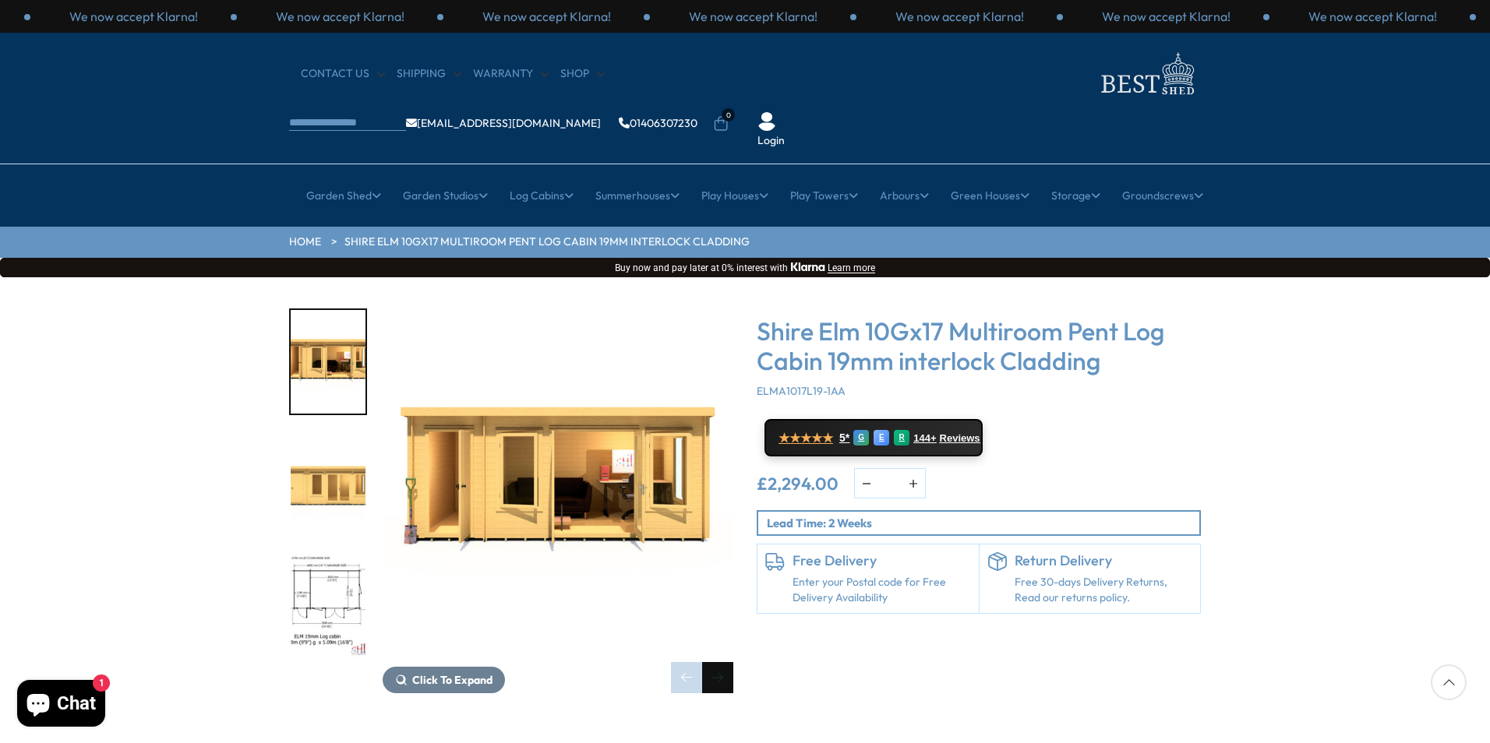
click at [725, 662] on div "Next slide" at bounding box center [717, 677] width 31 height 31
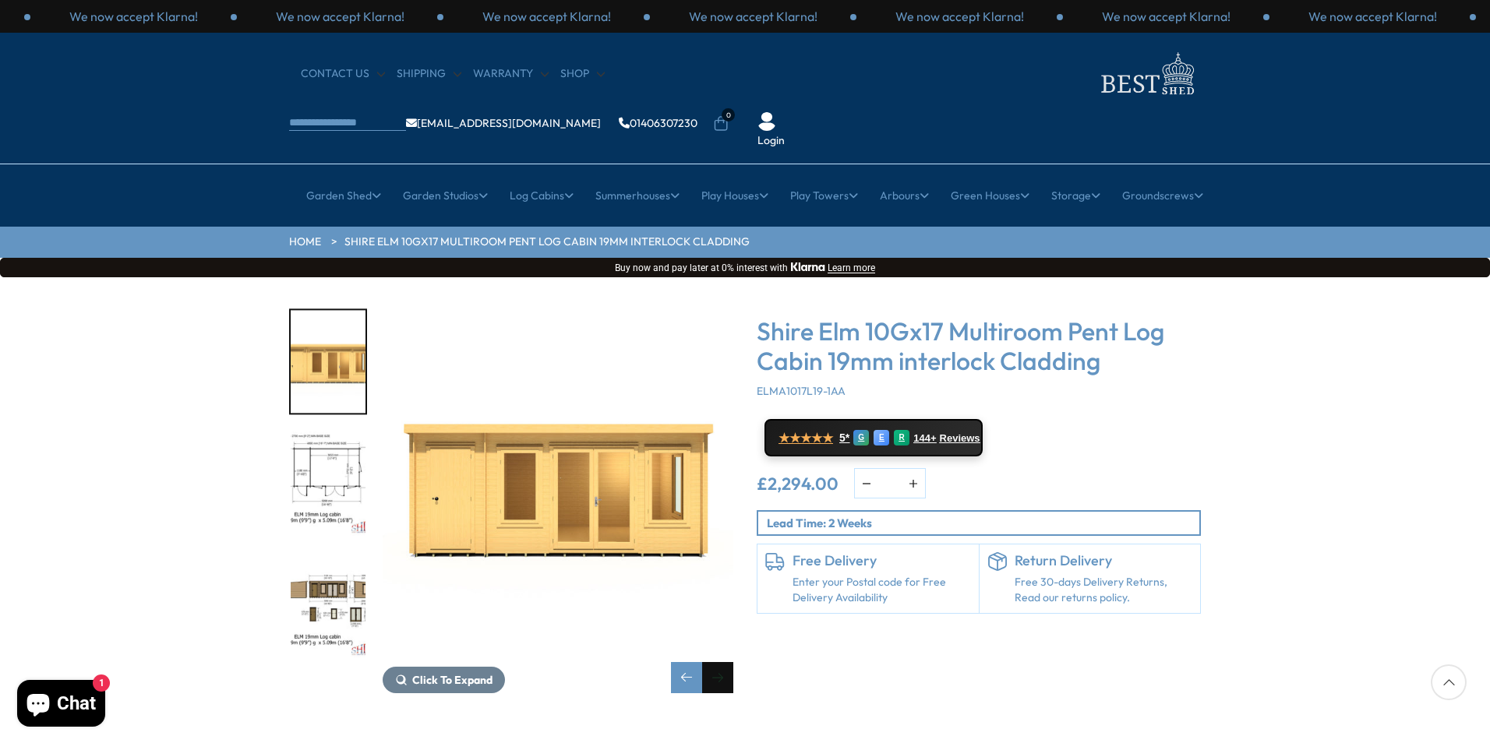
click at [725, 662] on div "Next slide" at bounding box center [717, 677] width 31 height 31
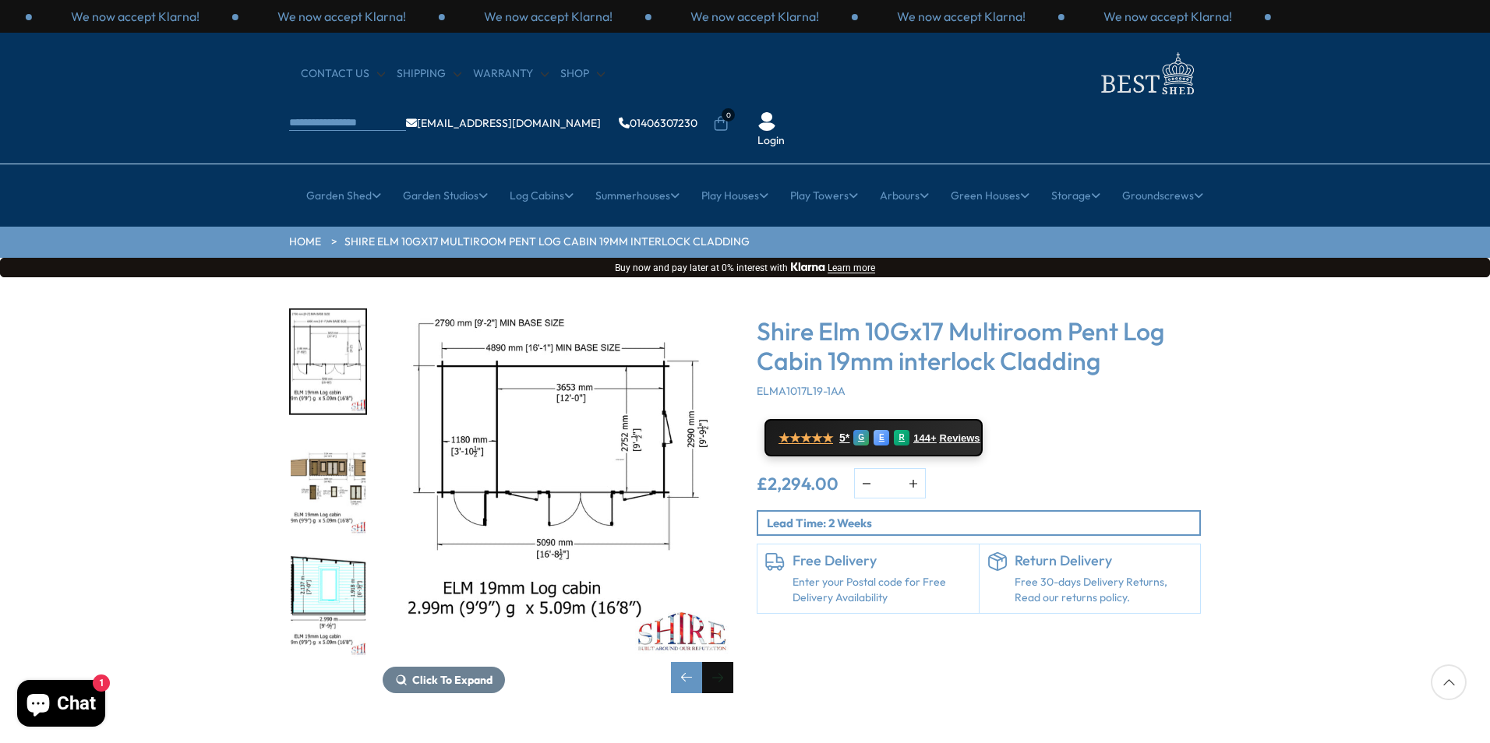
click at [725, 662] on div "Next slide" at bounding box center [717, 677] width 31 height 31
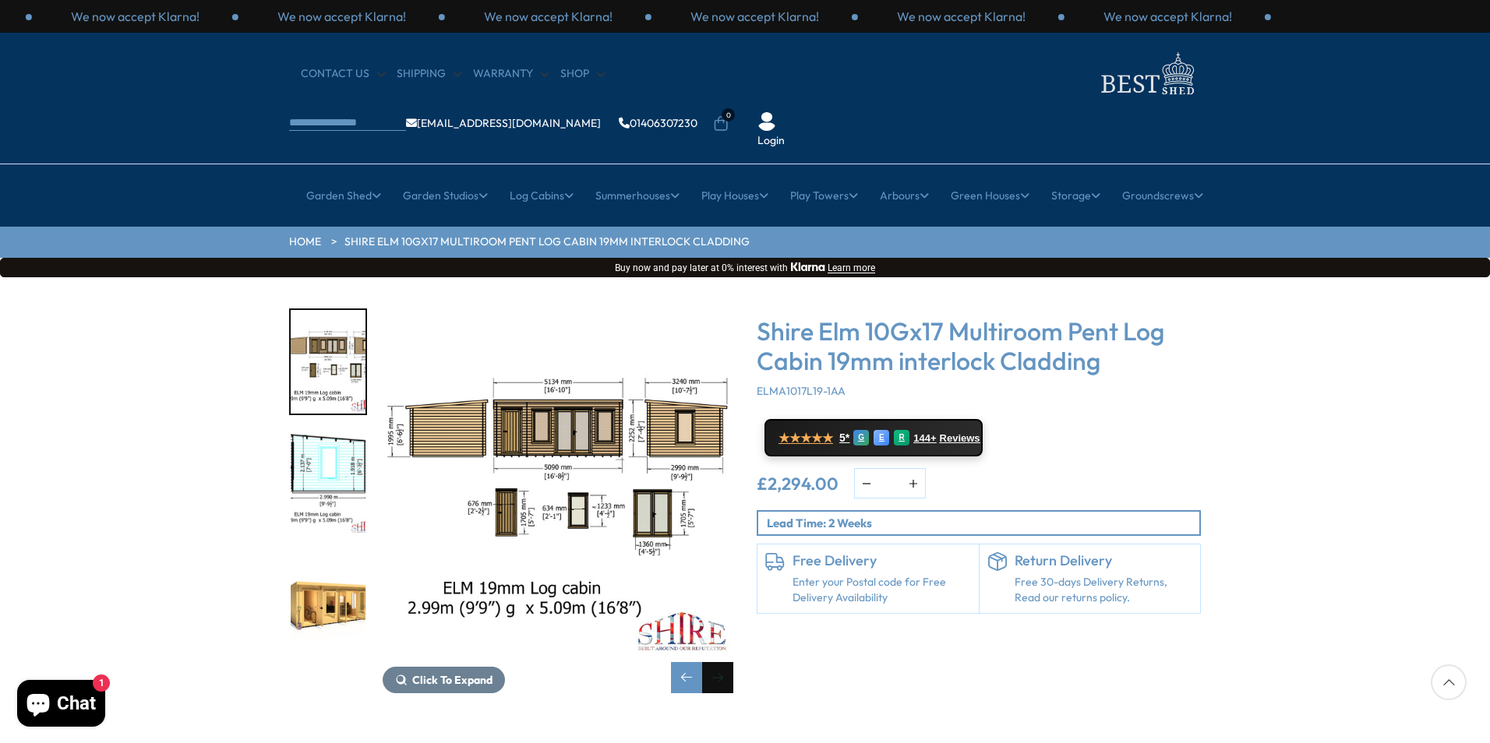
click at [725, 662] on div "Next slide" at bounding box center [717, 677] width 31 height 31
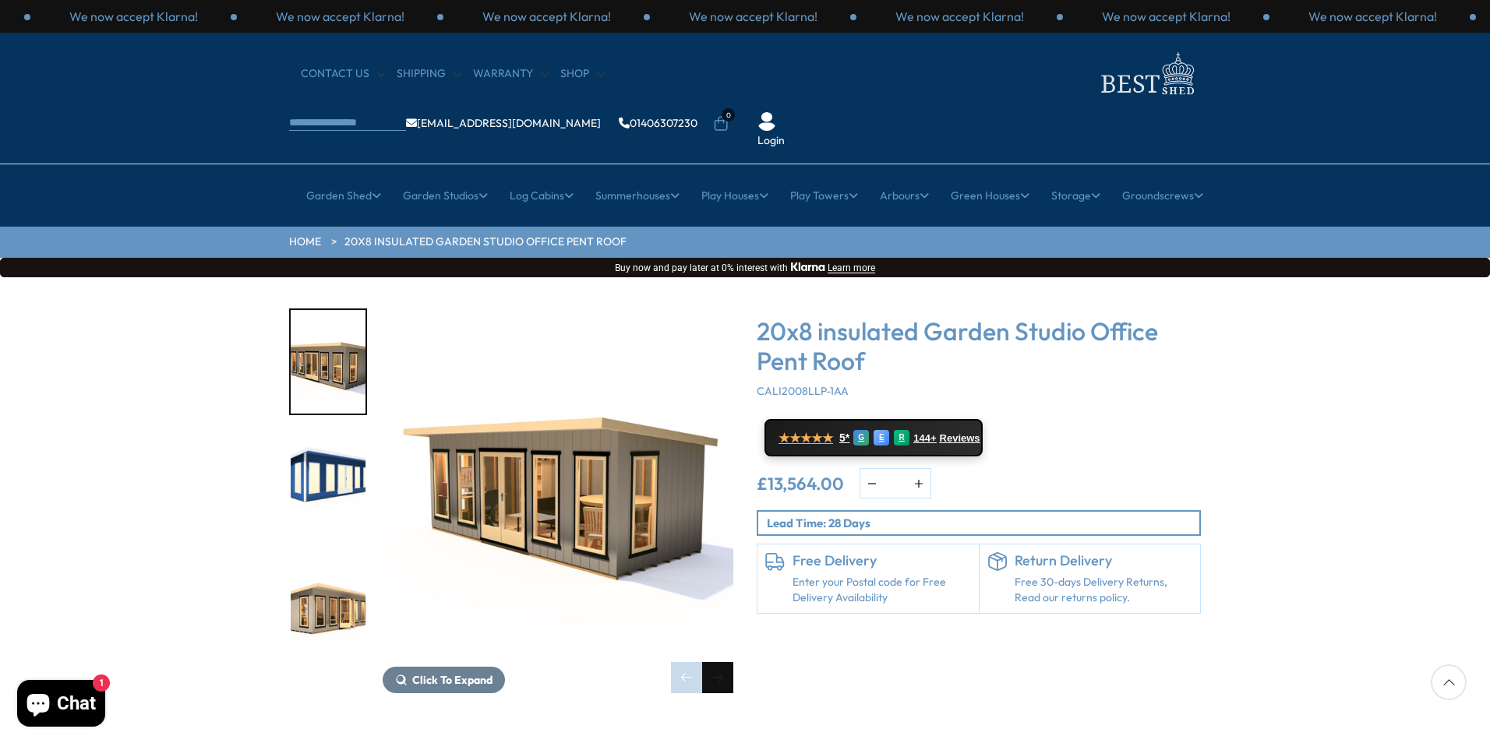
click at [725, 662] on div "Next slide" at bounding box center [717, 677] width 31 height 31
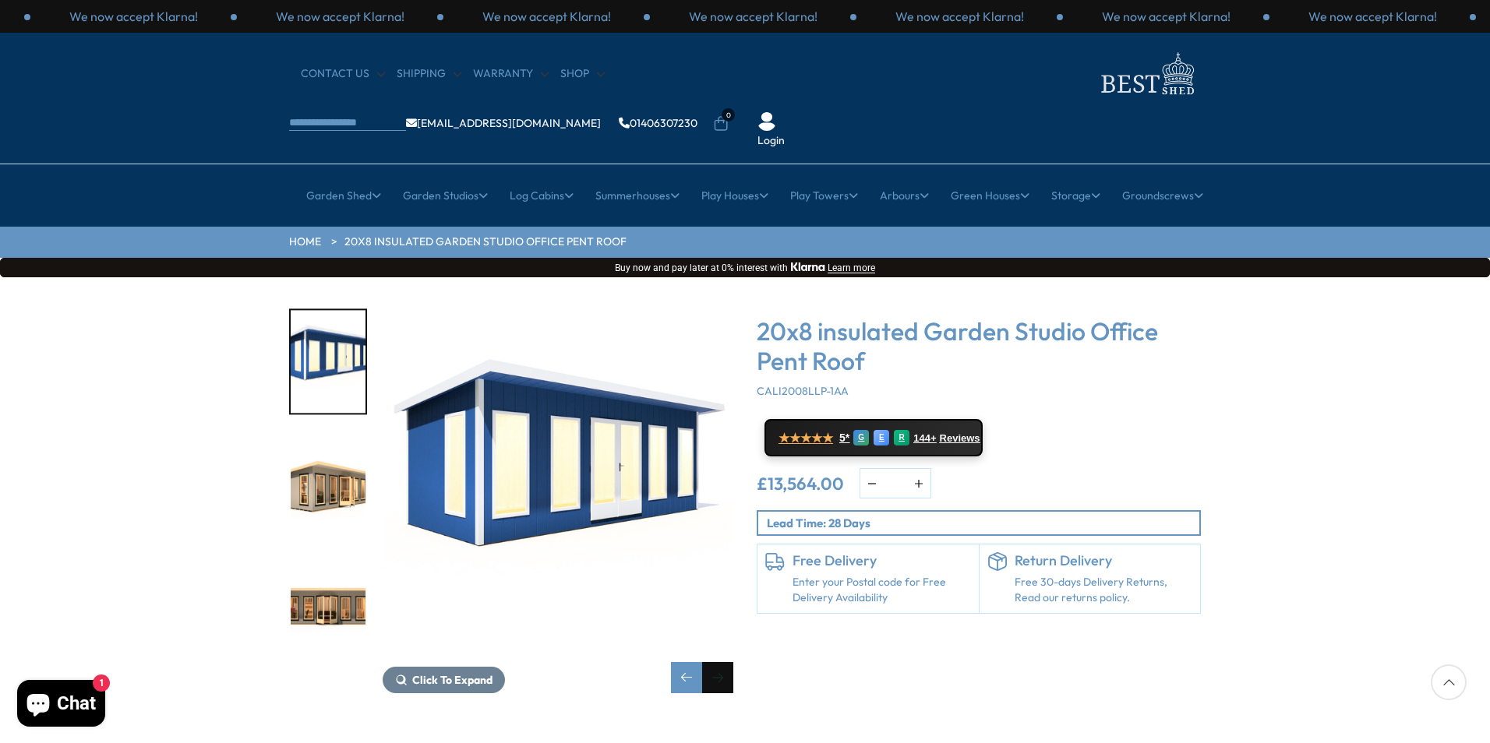
click at [725, 662] on div "Next slide" at bounding box center [717, 677] width 31 height 31
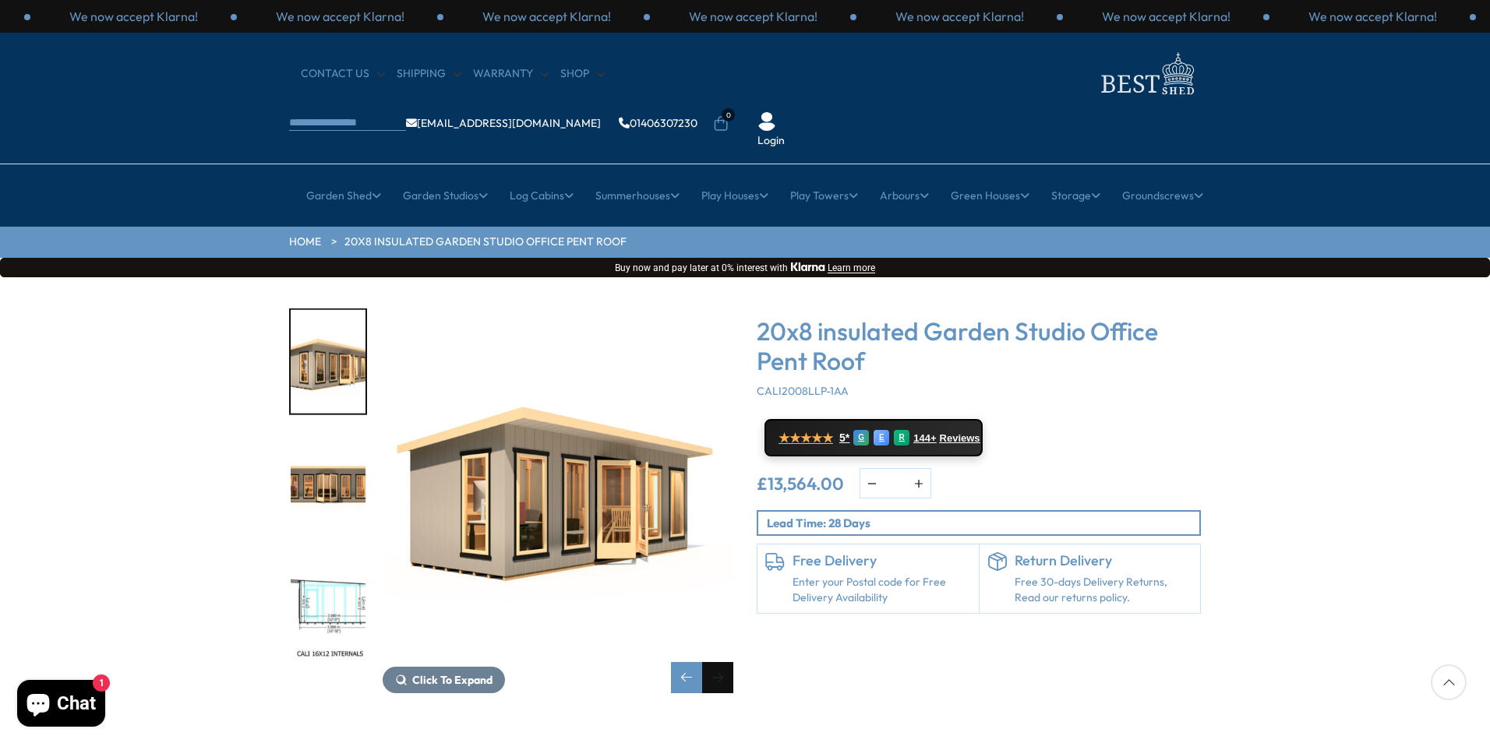
click at [725, 662] on div "Next slide" at bounding box center [717, 677] width 31 height 31
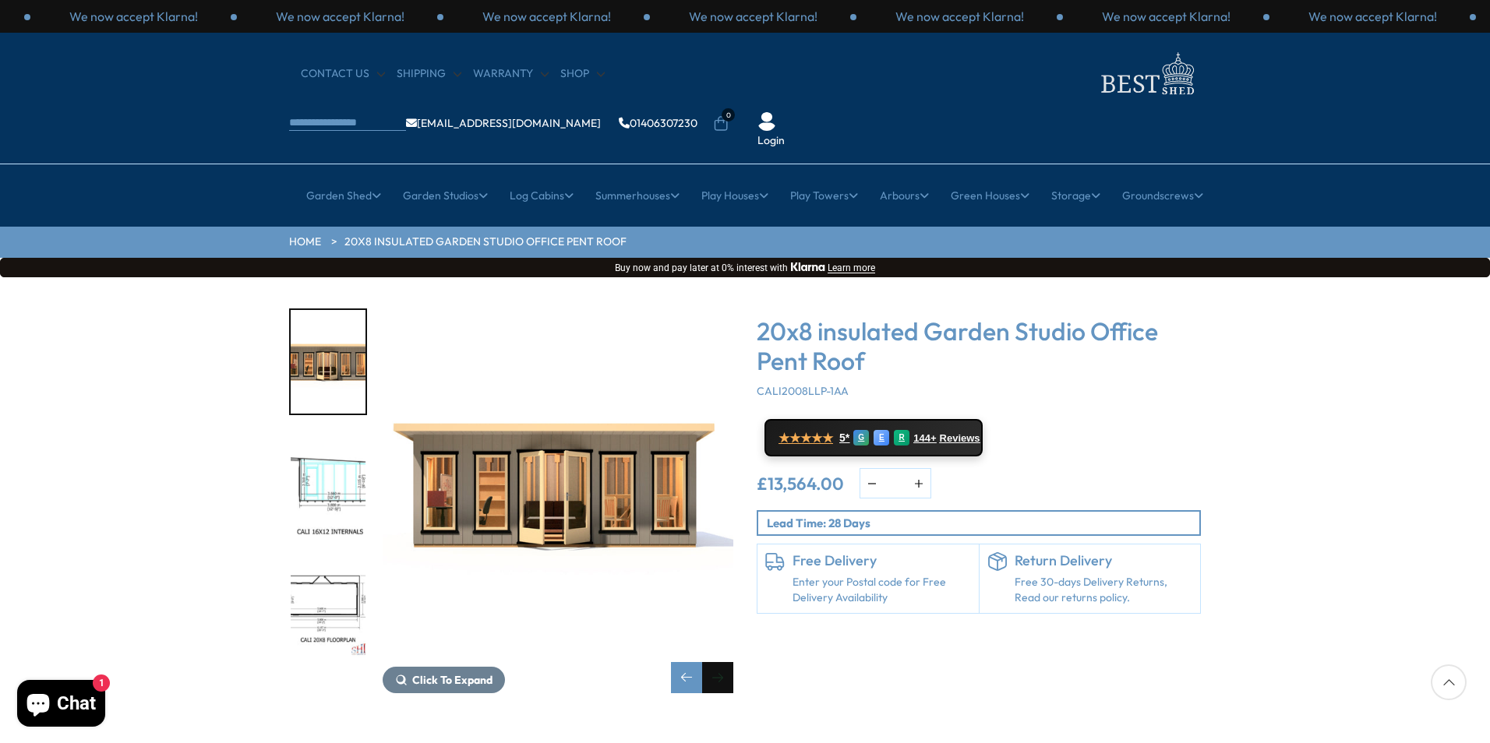
click at [725, 662] on div "Next slide" at bounding box center [717, 677] width 31 height 31
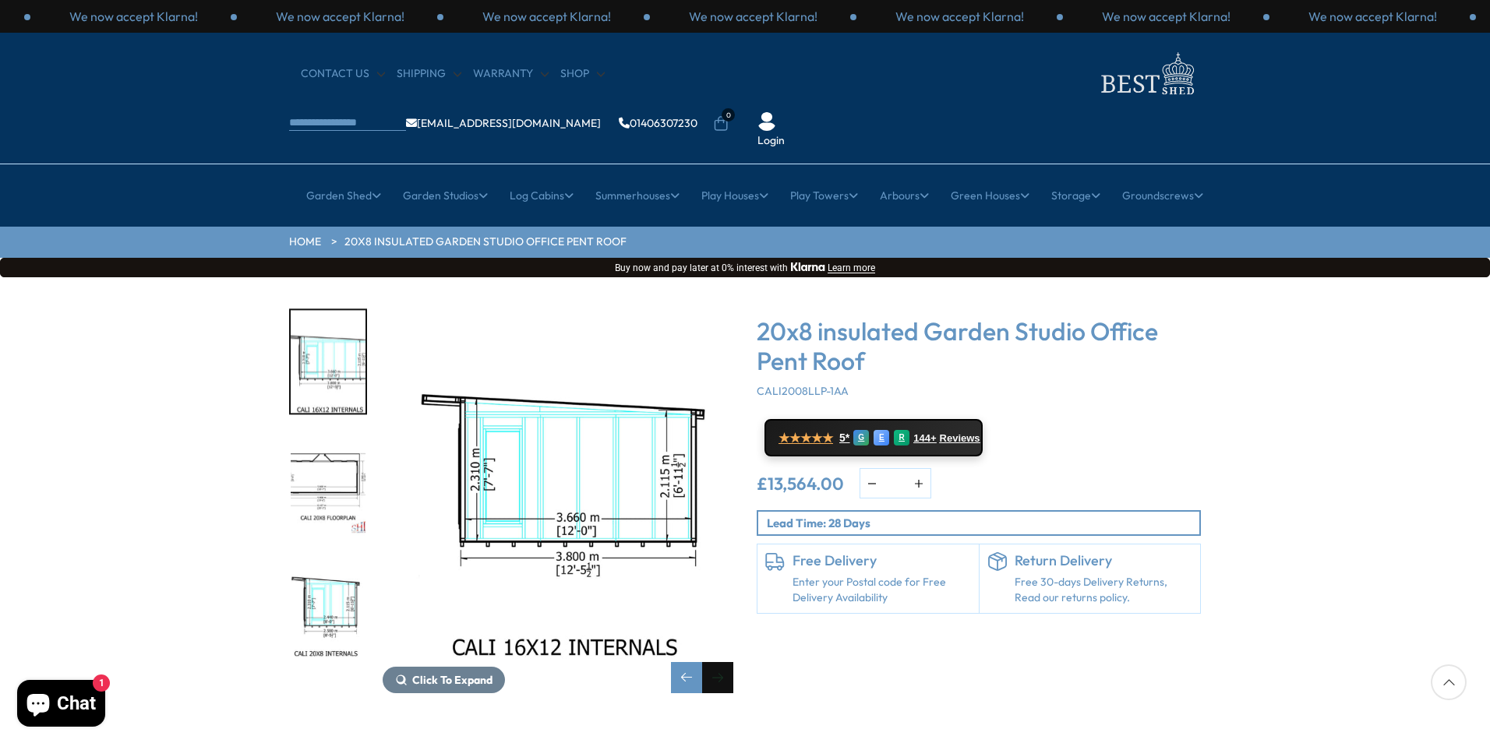
click at [725, 662] on div "Next slide" at bounding box center [717, 677] width 31 height 31
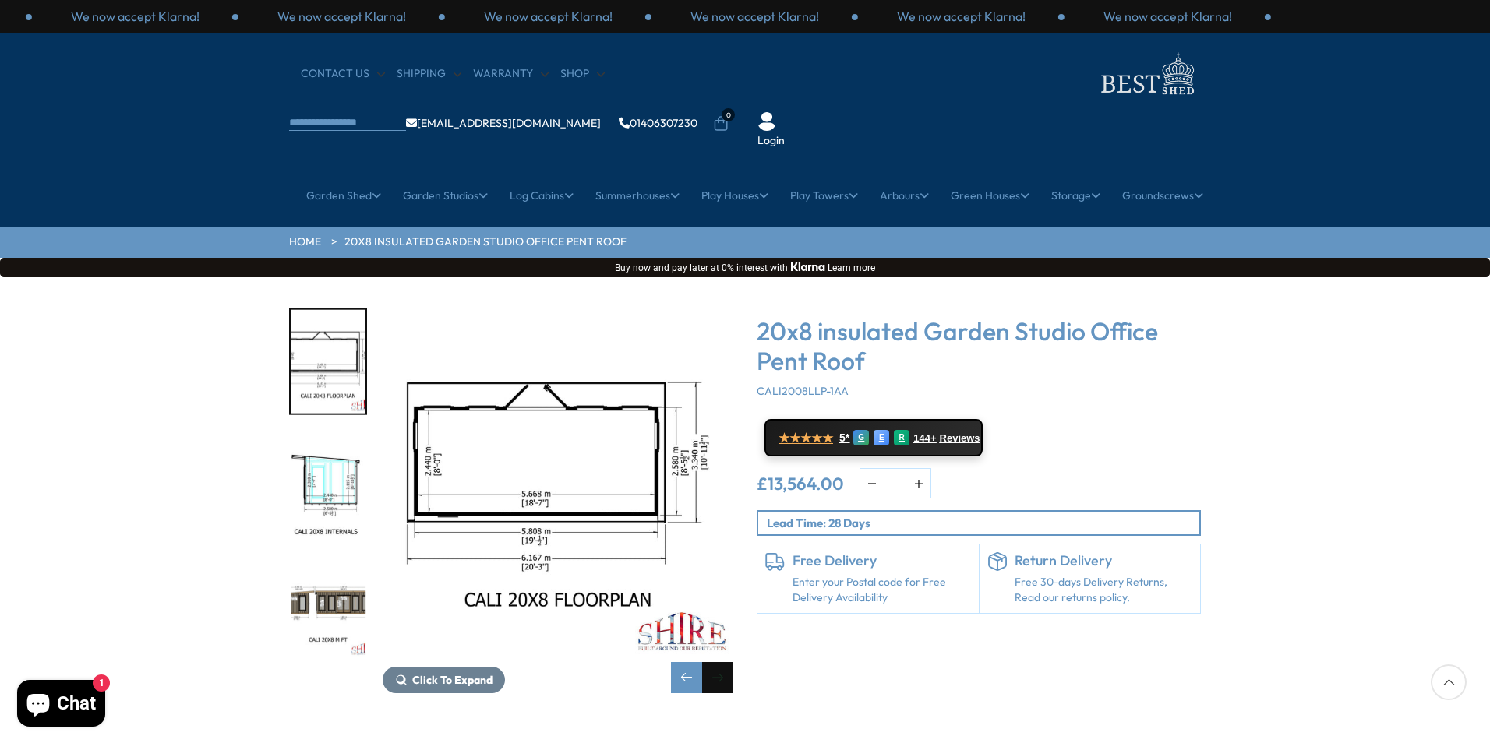
click at [725, 662] on div "Next slide" at bounding box center [717, 677] width 31 height 31
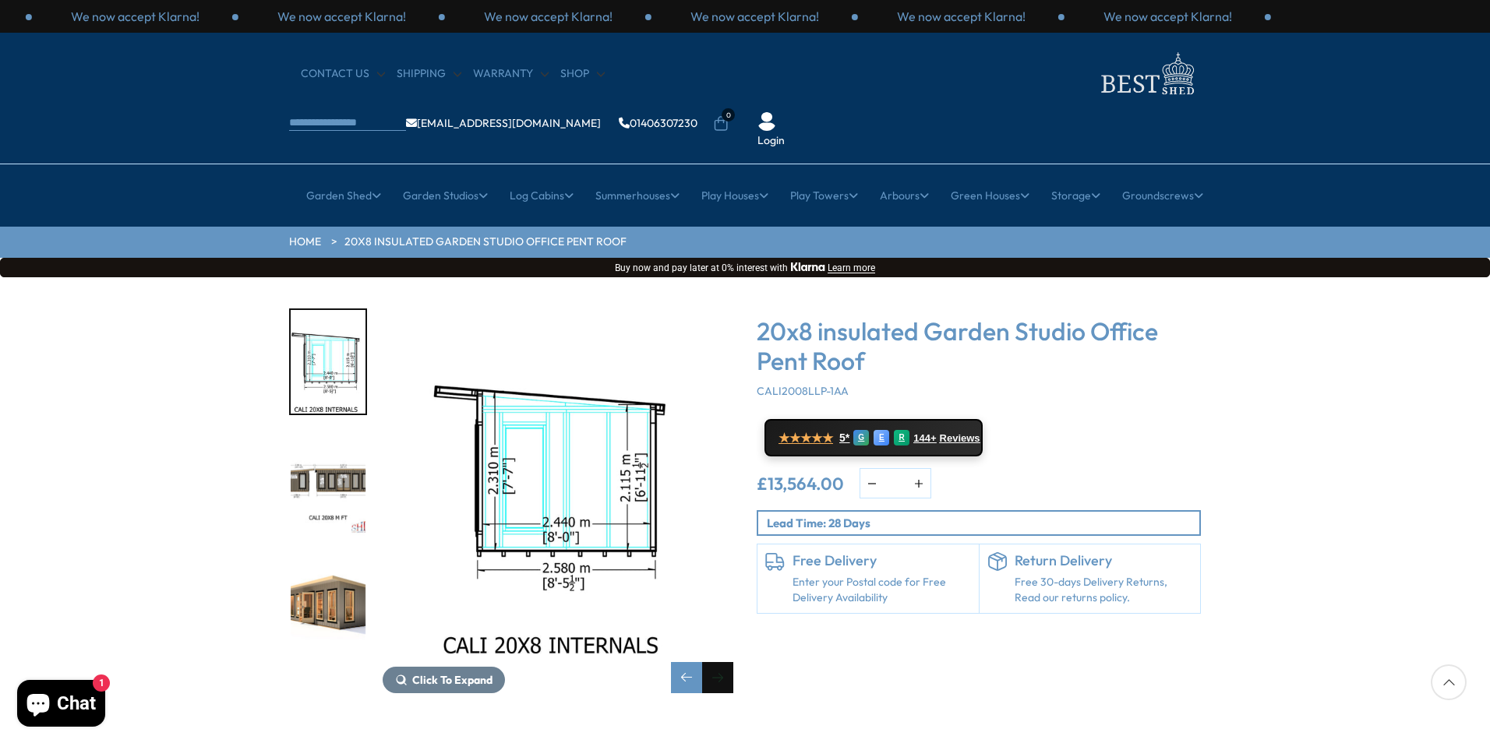
click at [725, 662] on div "Next slide" at bounding box center [717, 677] width 31 height 31
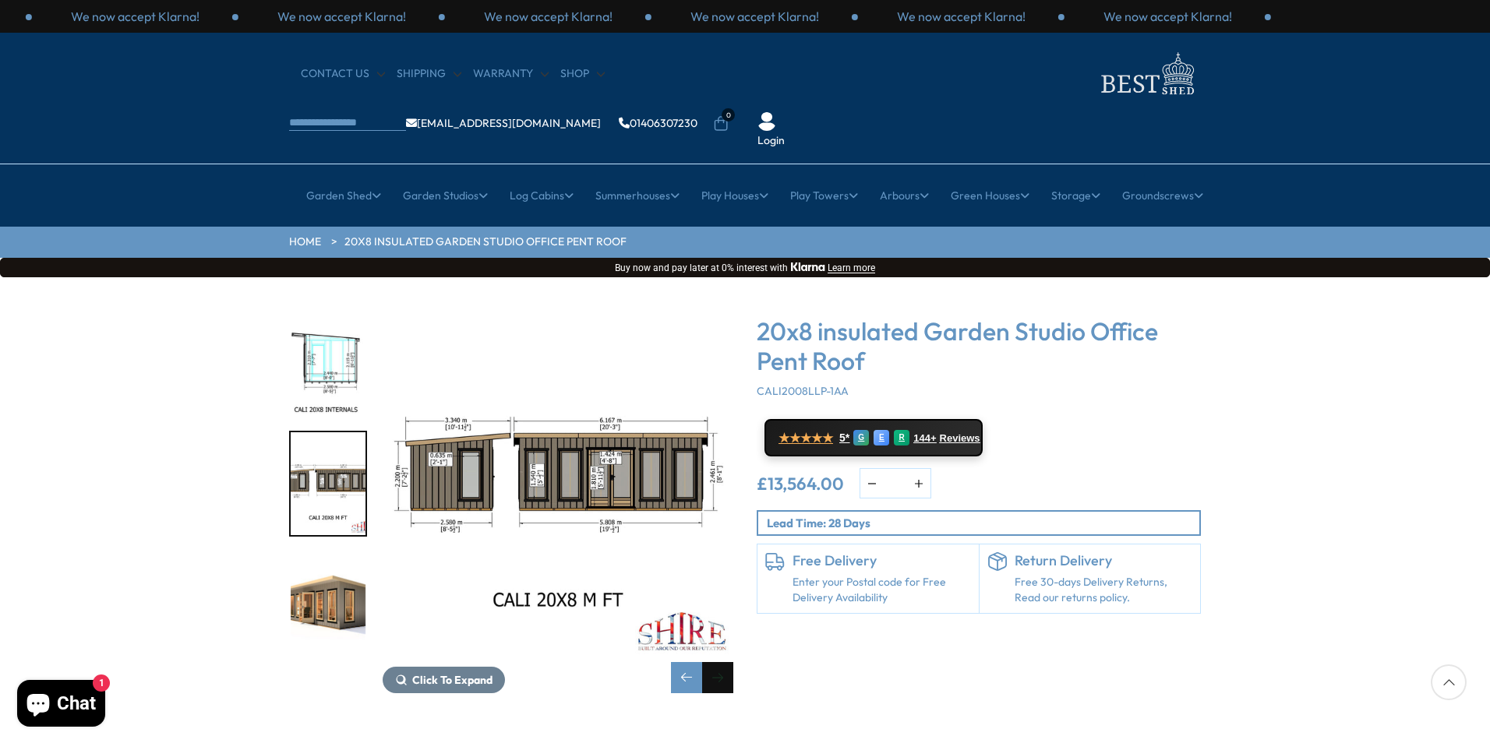
click at [725, 662] on div "Next slide" at bounding box center [717, 677] width 31 height 31
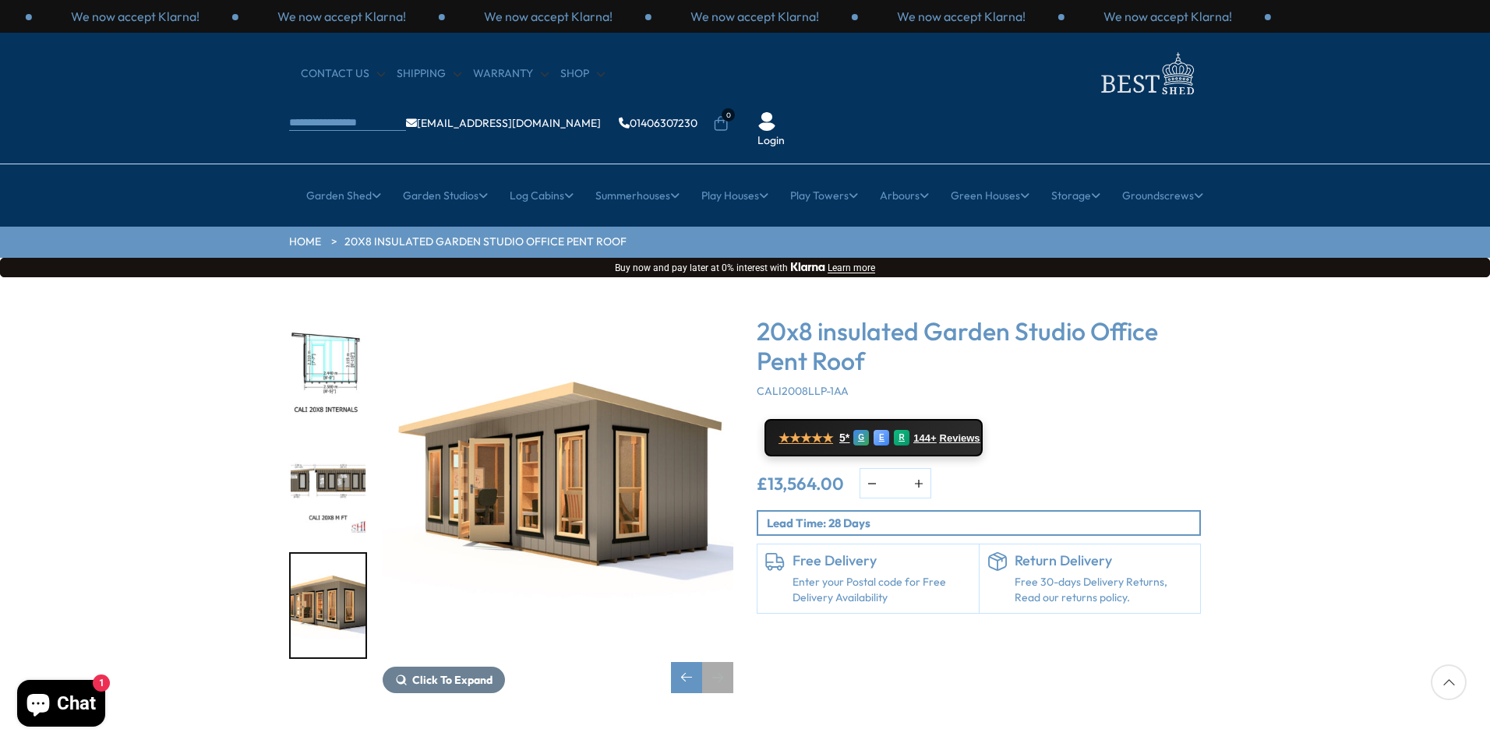
click at [725, 662] on div "Next slide" at bounding box center [717, 677] width 31 height 31
click at [724, 662] on div "Next slide" at bounding box center [717, 677] width 31 height 31
